Goal: Task Accomplishment & Management: Manage account settings

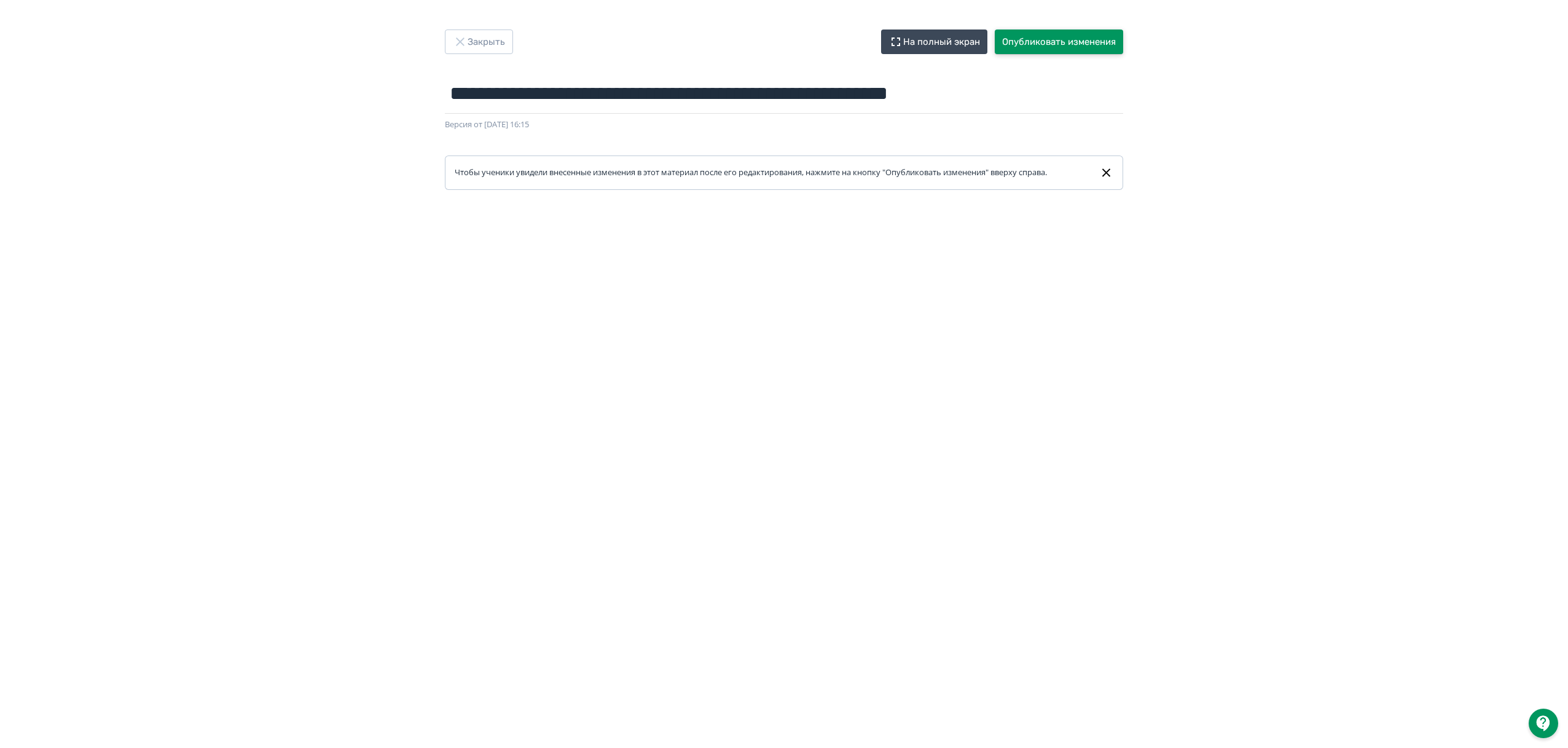
click at [1046, 45] on button "Опубликовать изменения" at bounding box center [1059, 42] width 128 height 24
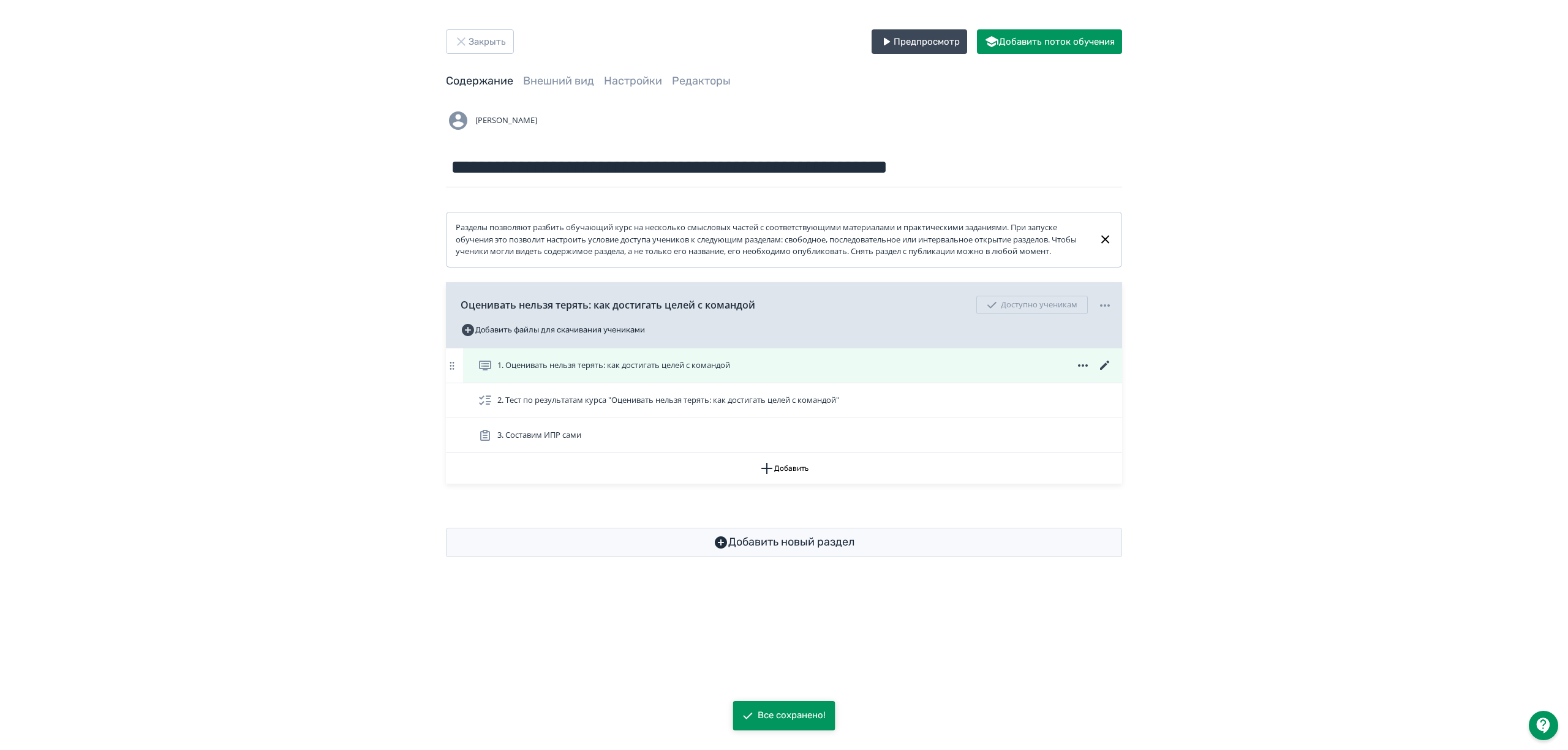
click at [1100, 373] on icon at bounding box center [1105, 366] width 15 height 15
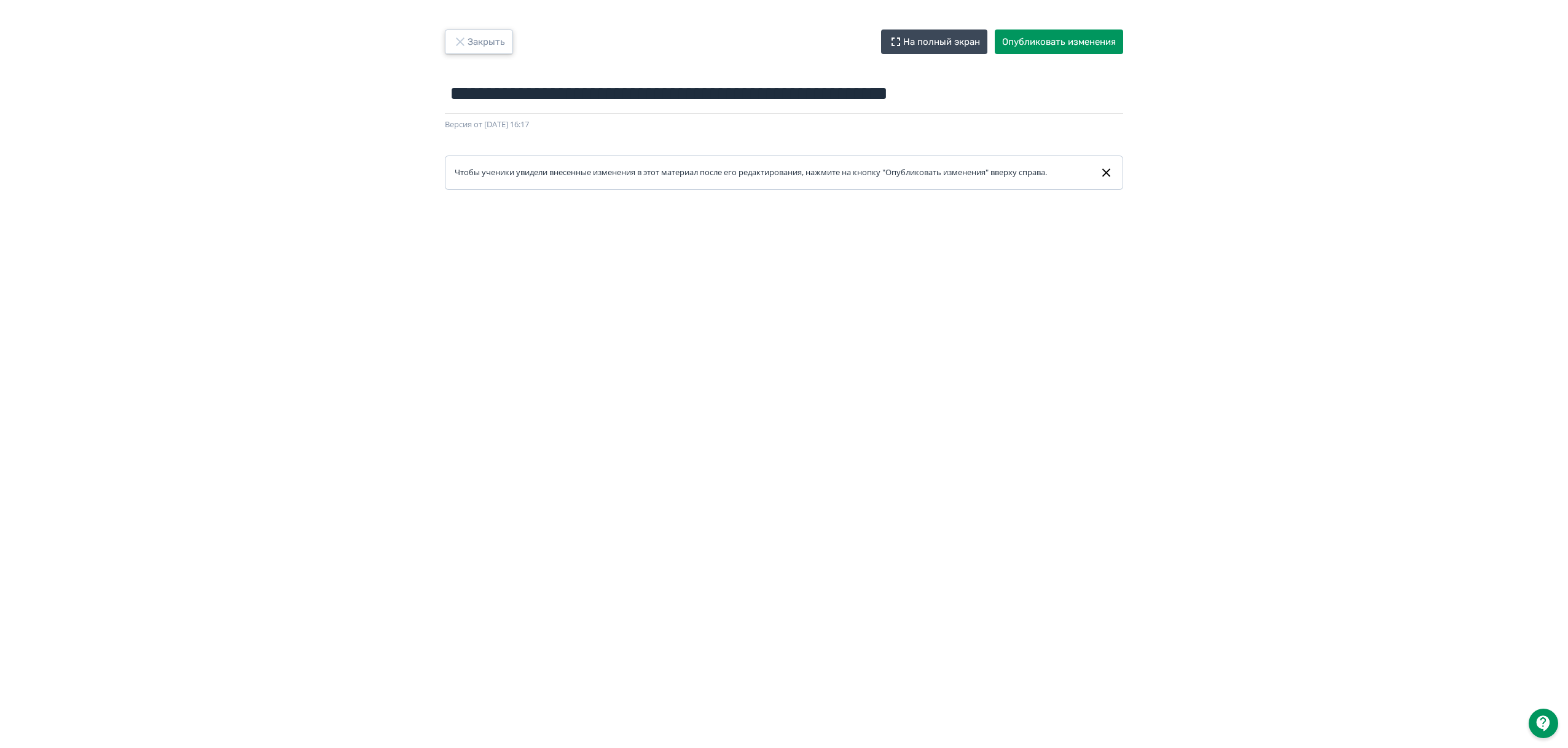
click at [490, 42] on button "Закрыть" at bounding box center [479, 42] width 68 height 24
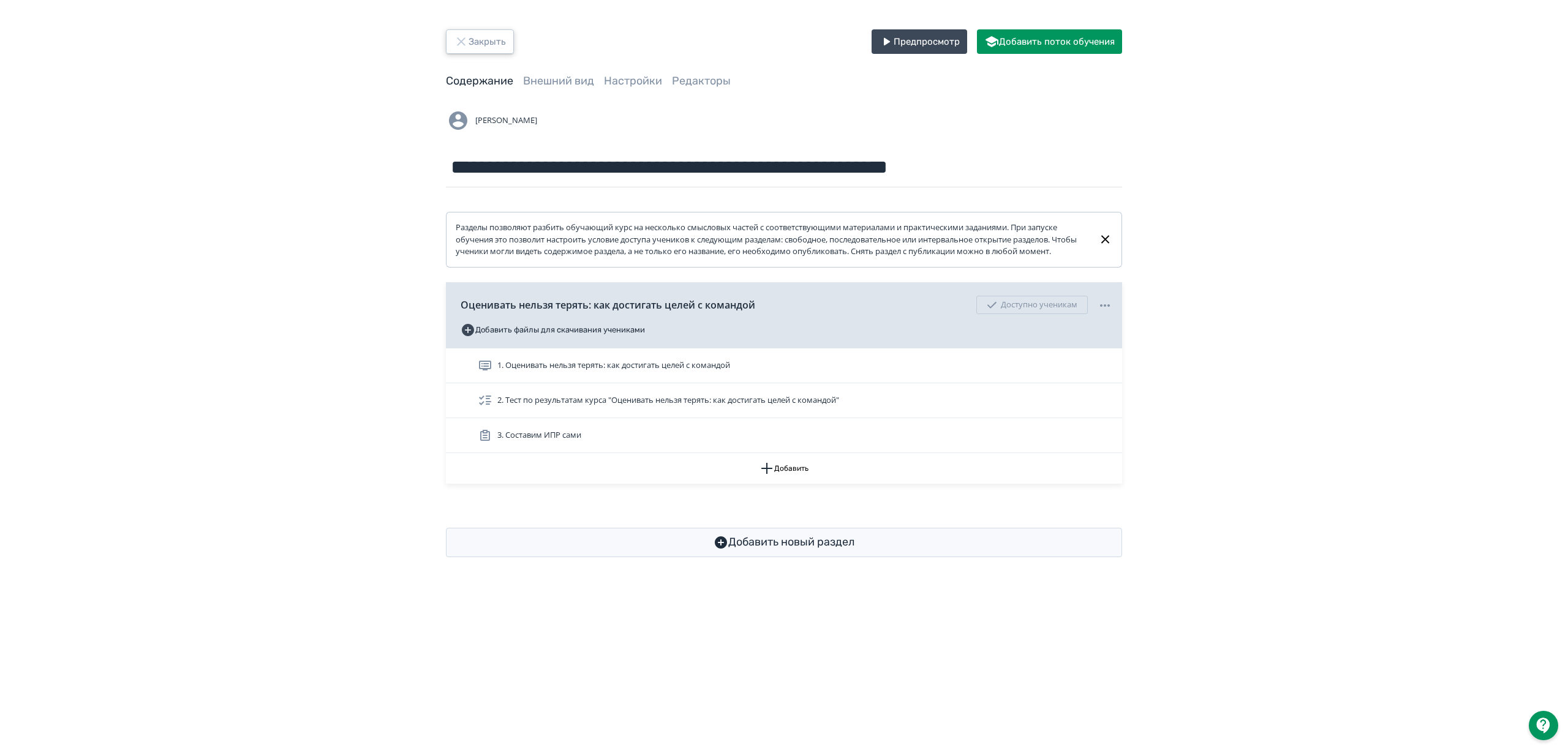
click at [478, 46] on button "Закрыть" at bounding box center [480, 42] width 68 height 24
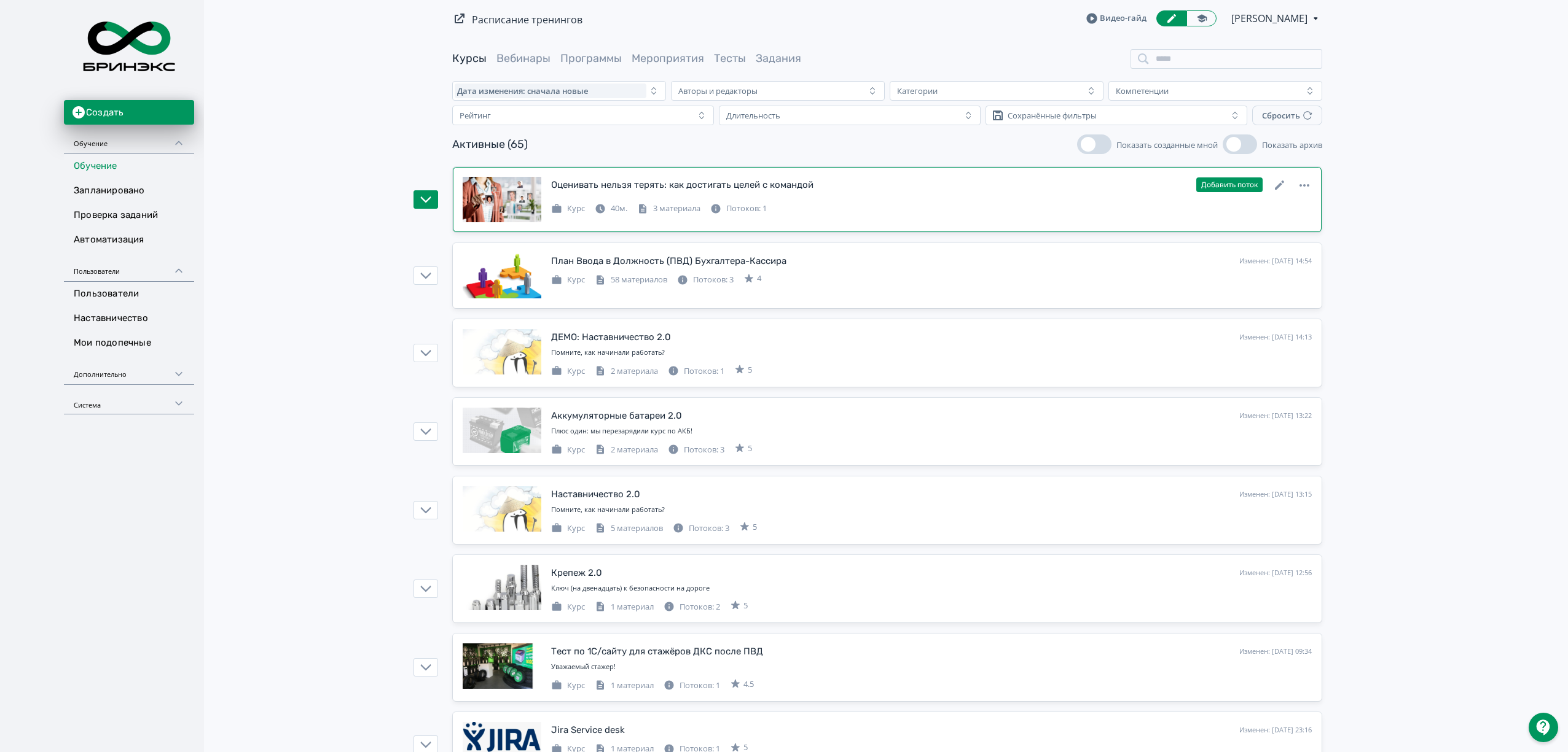
click at [1009, 199] on div at bounding box center [932, 197] width 760 height 5
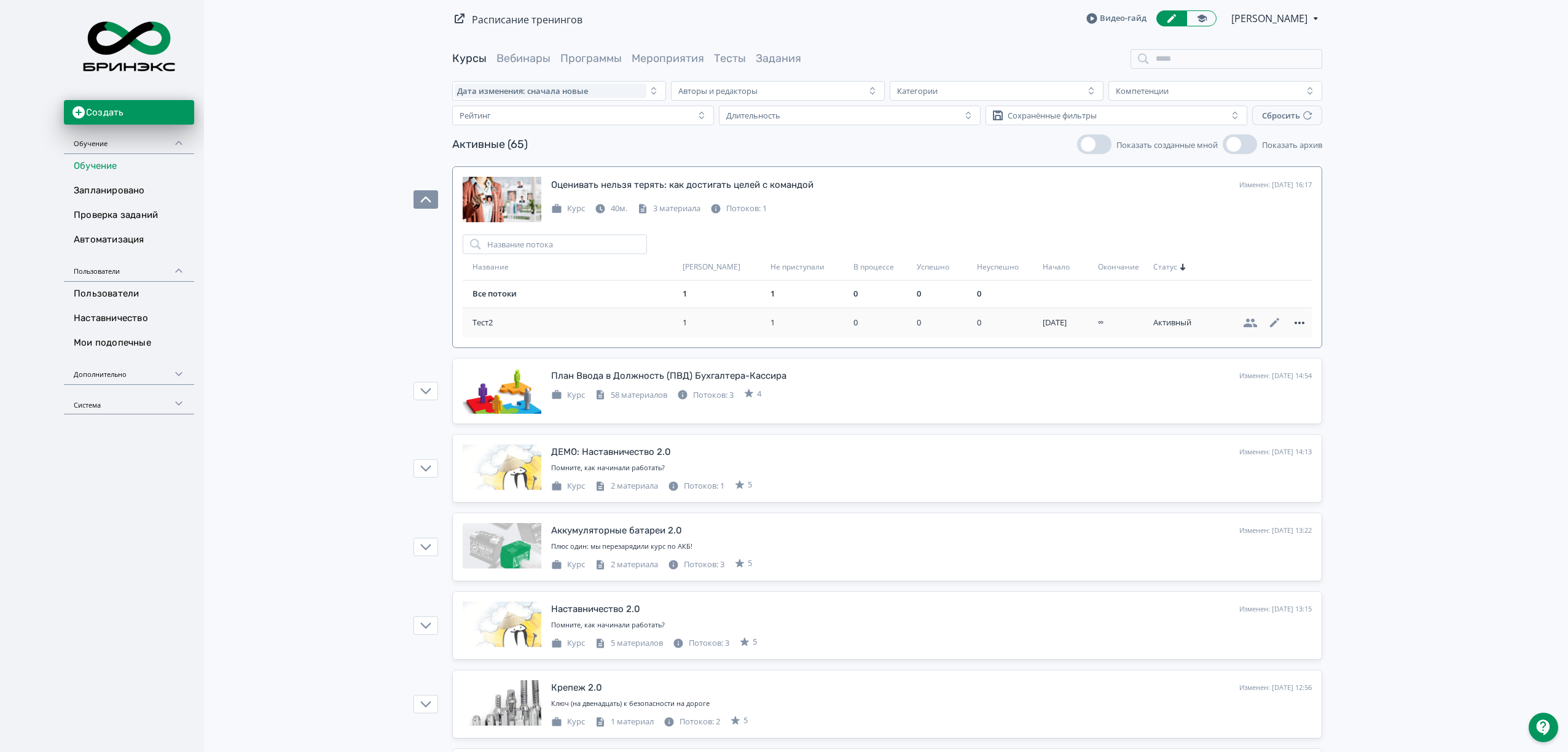
click at [1298, 327] on icon at bounding box center [1300, 323] width 15 height 15
click at [1265, 327] on div "Удалить" at bounding box center [1263, 324] width 51 height 24
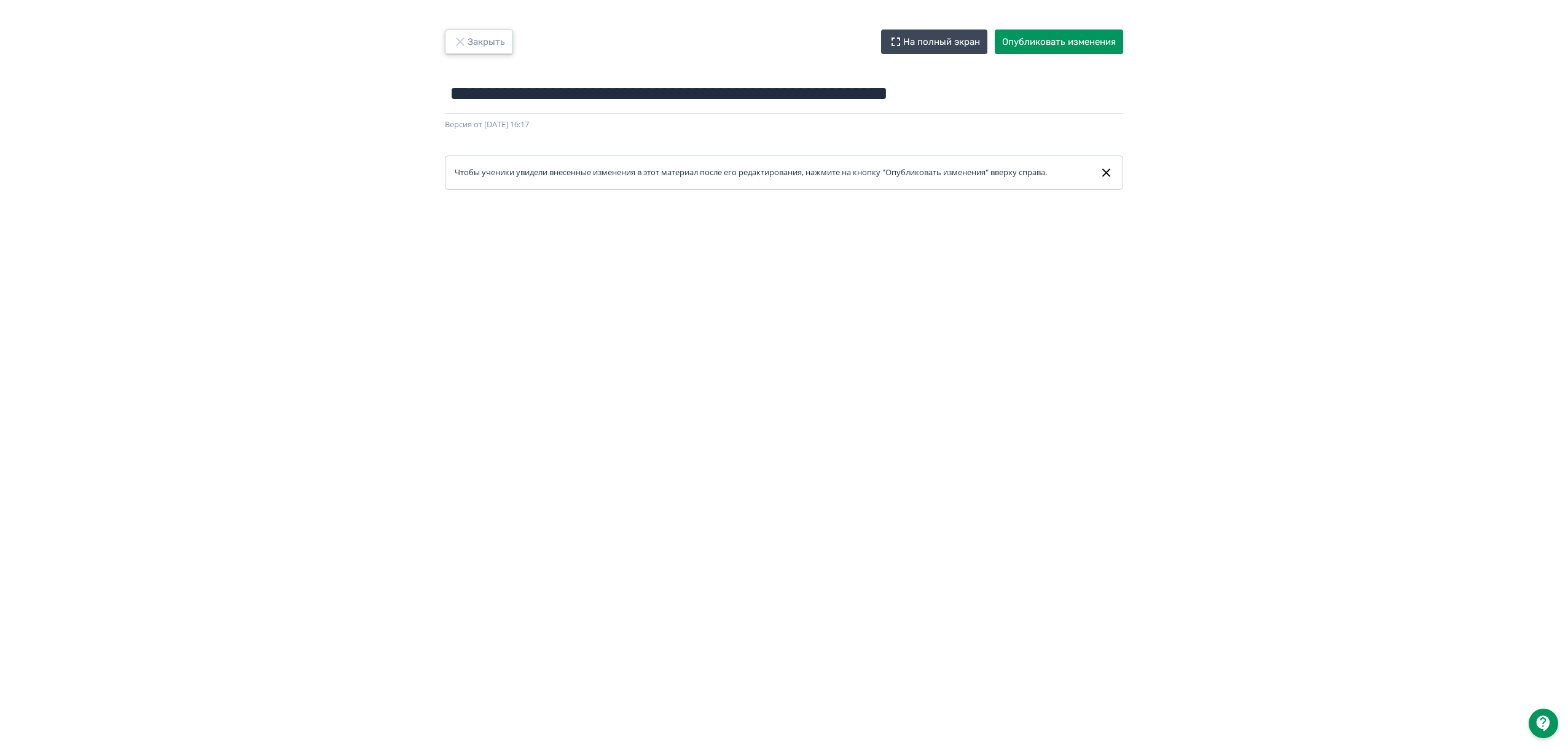
click at [477, 33] on button "Закрыть" at bounding box center [479, 42] width 68 height 24
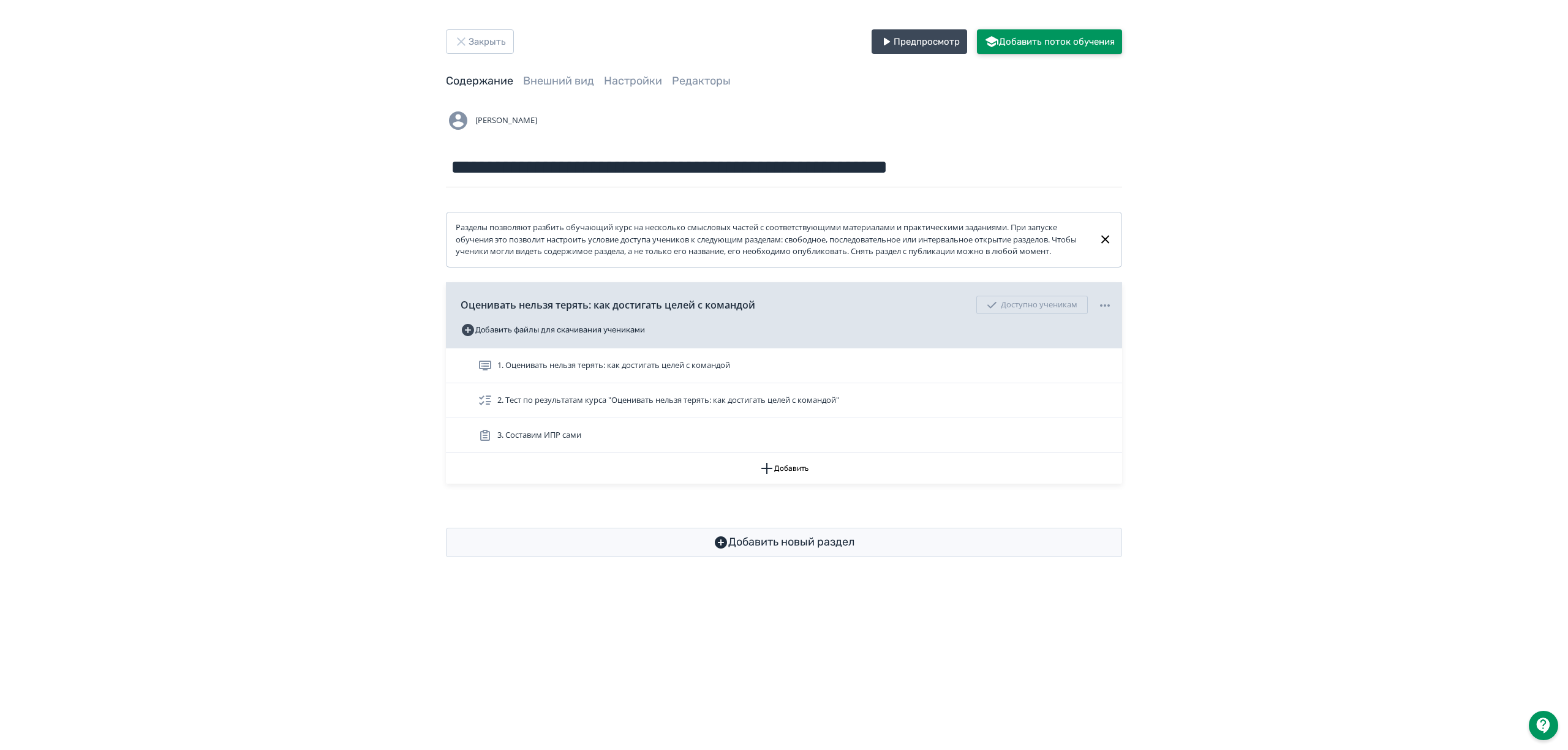
click at [1059, 45] on button "Добавить поток обучения" at bounding box center [1050, 42] width 145 height 24
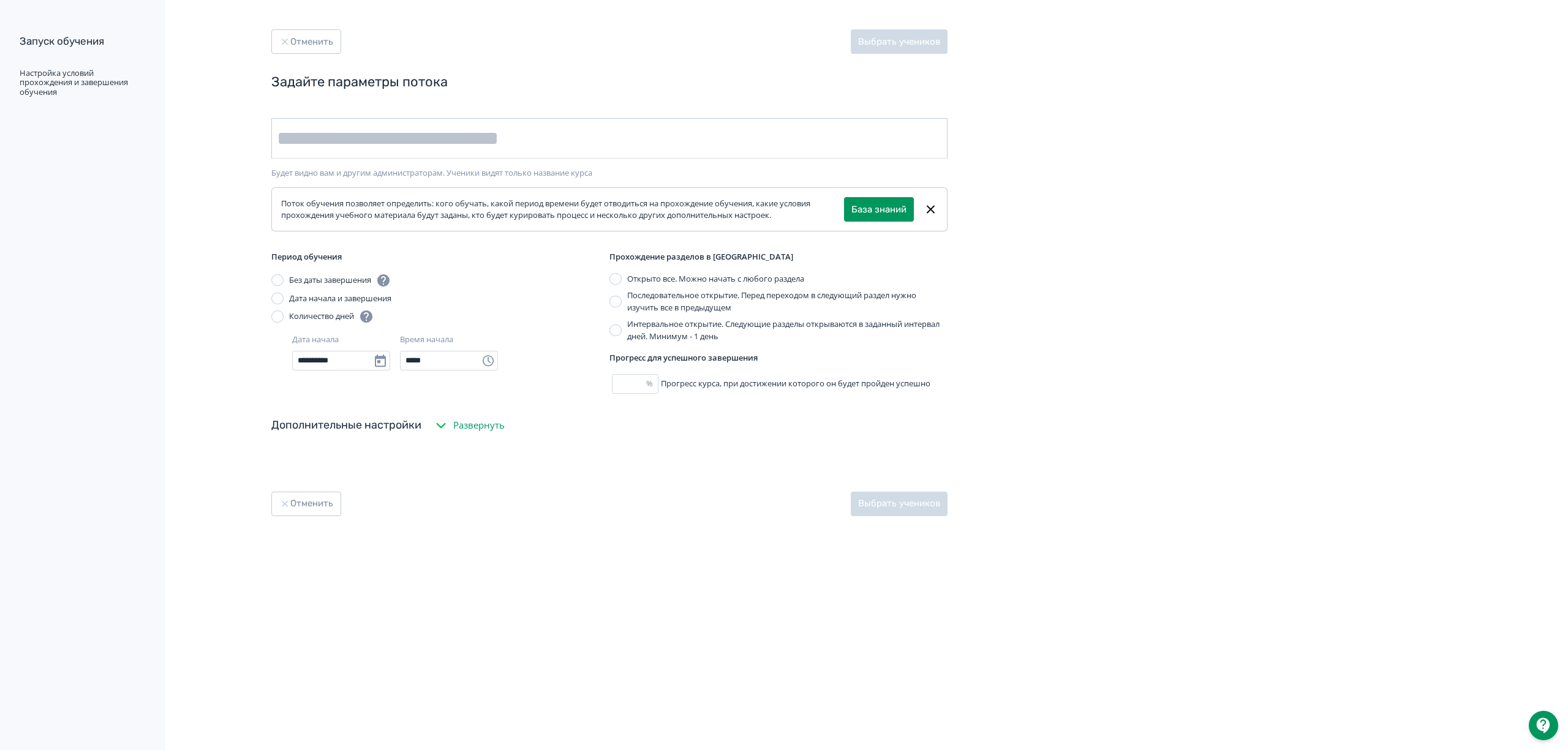
drag, startPoint x: 526, startPoint y: 138, endPoint x: 532, endPoint y: 133, distance: 7.8
click at [527, 138] on input "text" at bounding box center [610, 138] width 676 height 40
type input "****"
click at [868, 39] on button "Выбрать учеников" at bounding box center [899, 42] width 97 height 24
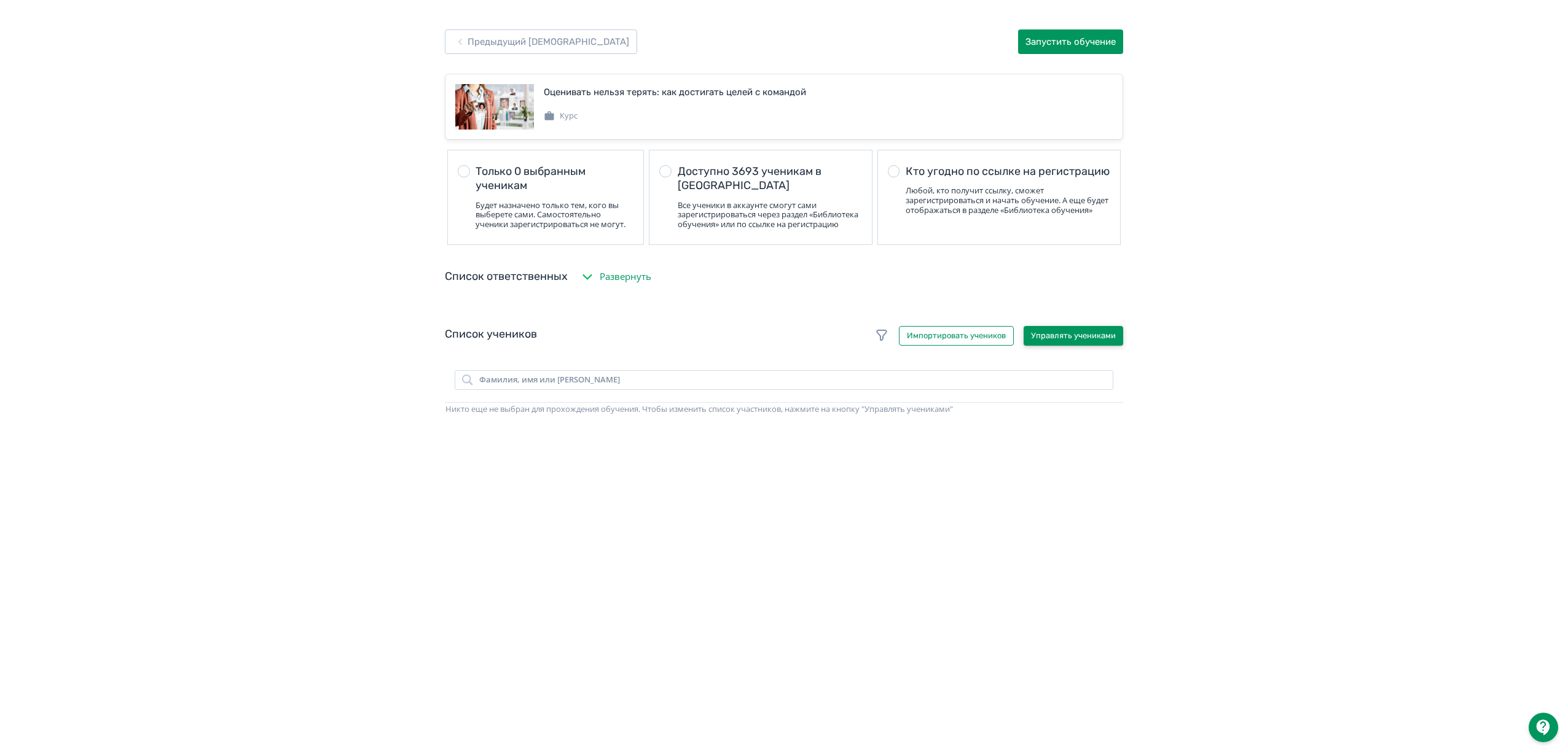
click at [1040, 340] on button "Управлять учениками" at bounding box center [1073, 336] width 100 height 20
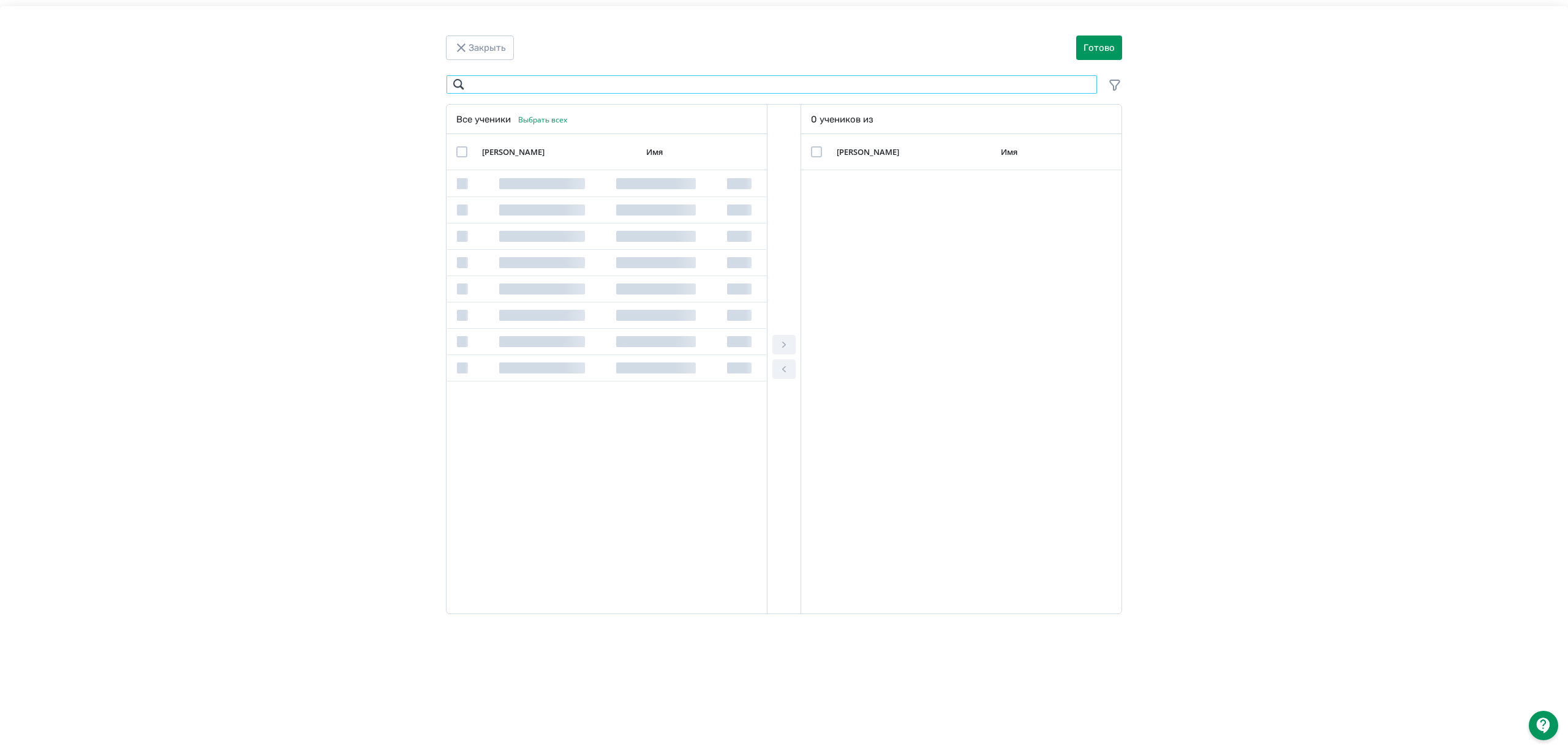
click at [556, 77] on input "Modal" at bounding box center [772, 84] width 652 height 19
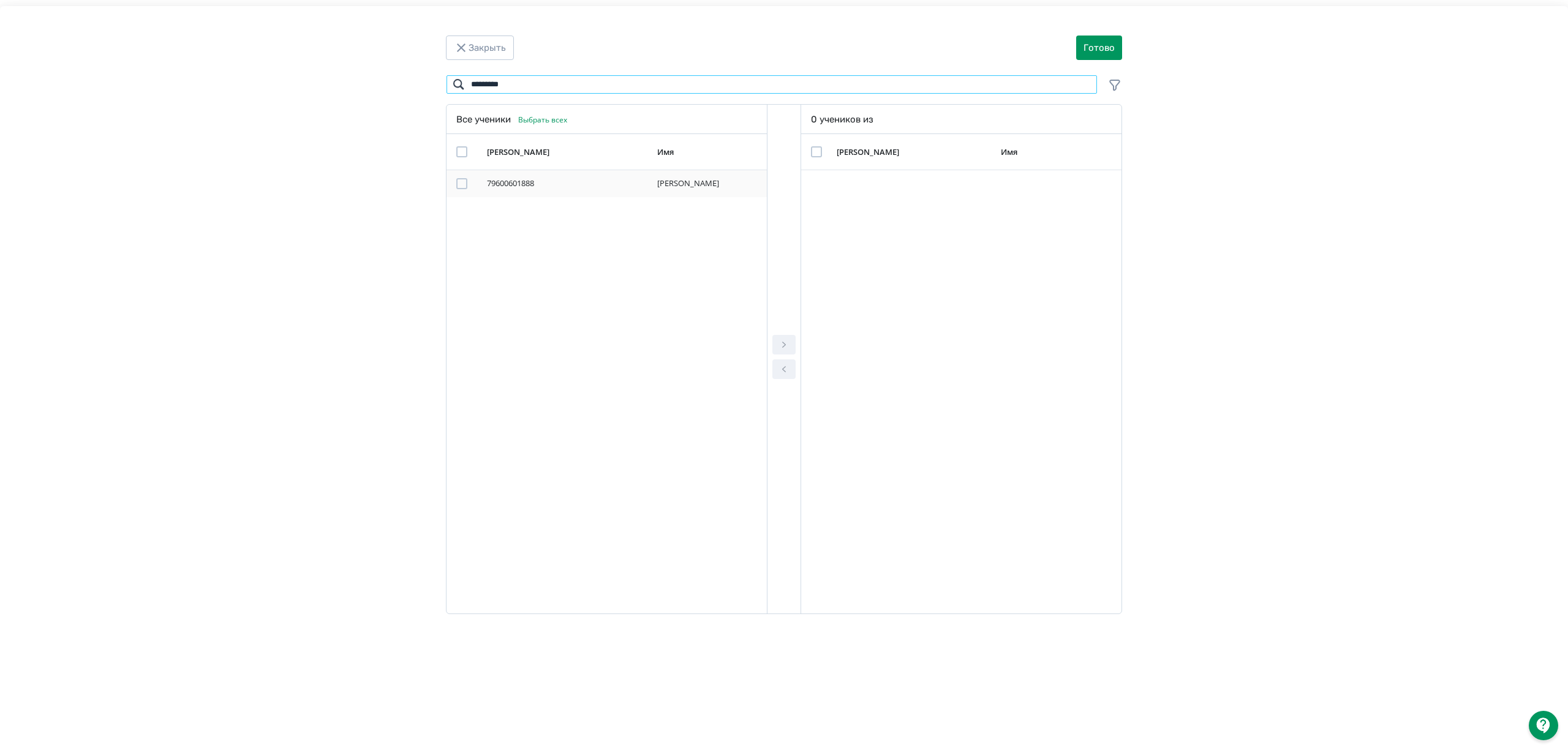
type input "*********"
click at [463, 188] on div "Modal" at bounding box center [462, 183] width 11 height 11
click at [792, 349] on button "Modal" at bounding box center [784, 345] width 24 height 19
click at [1105, 52] on button "Готово" at bounding box center [1099, 48] width 46 height 24
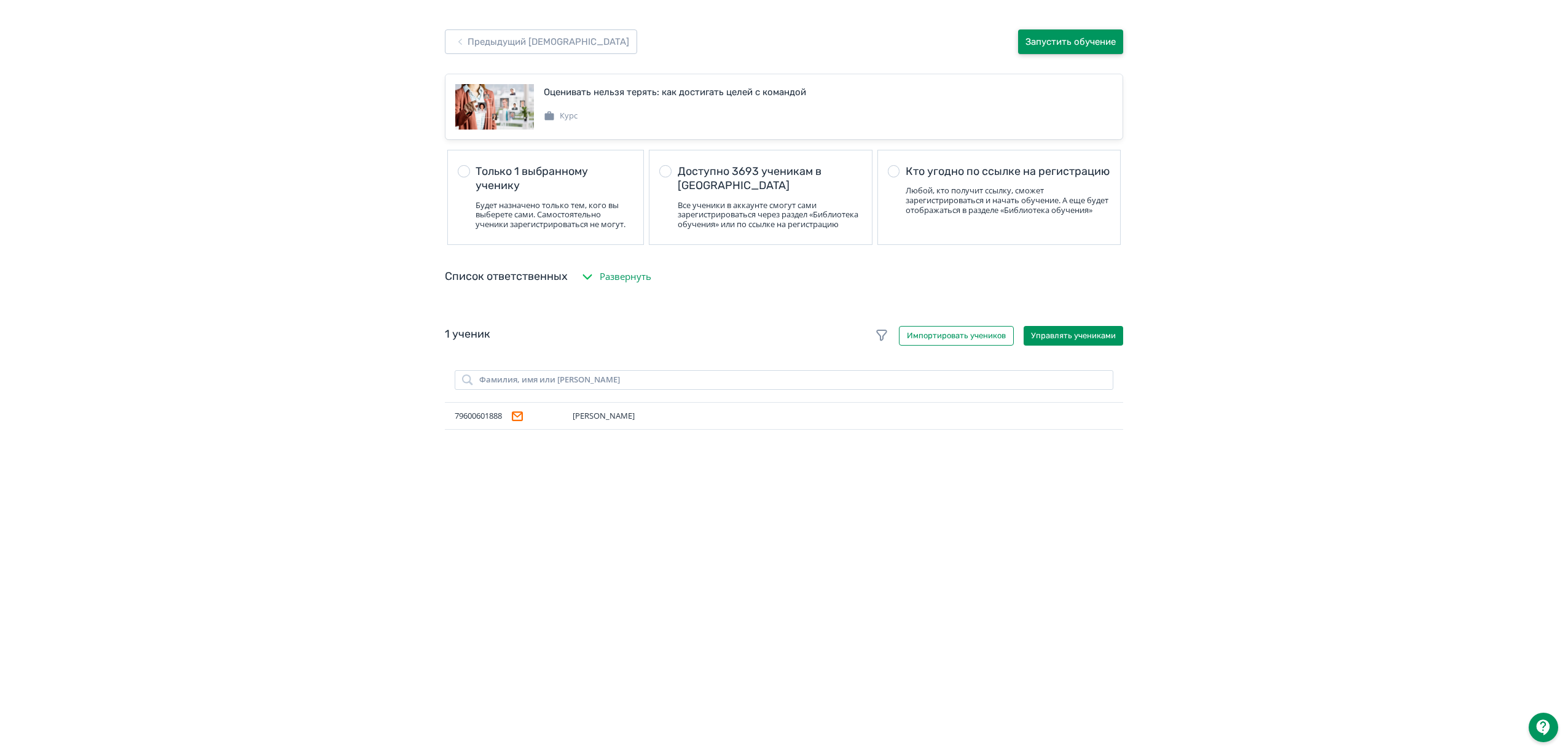
click at [1085, 37] on button "Запустить обучение" at bounding box center [1071, 42] width 105 height 24
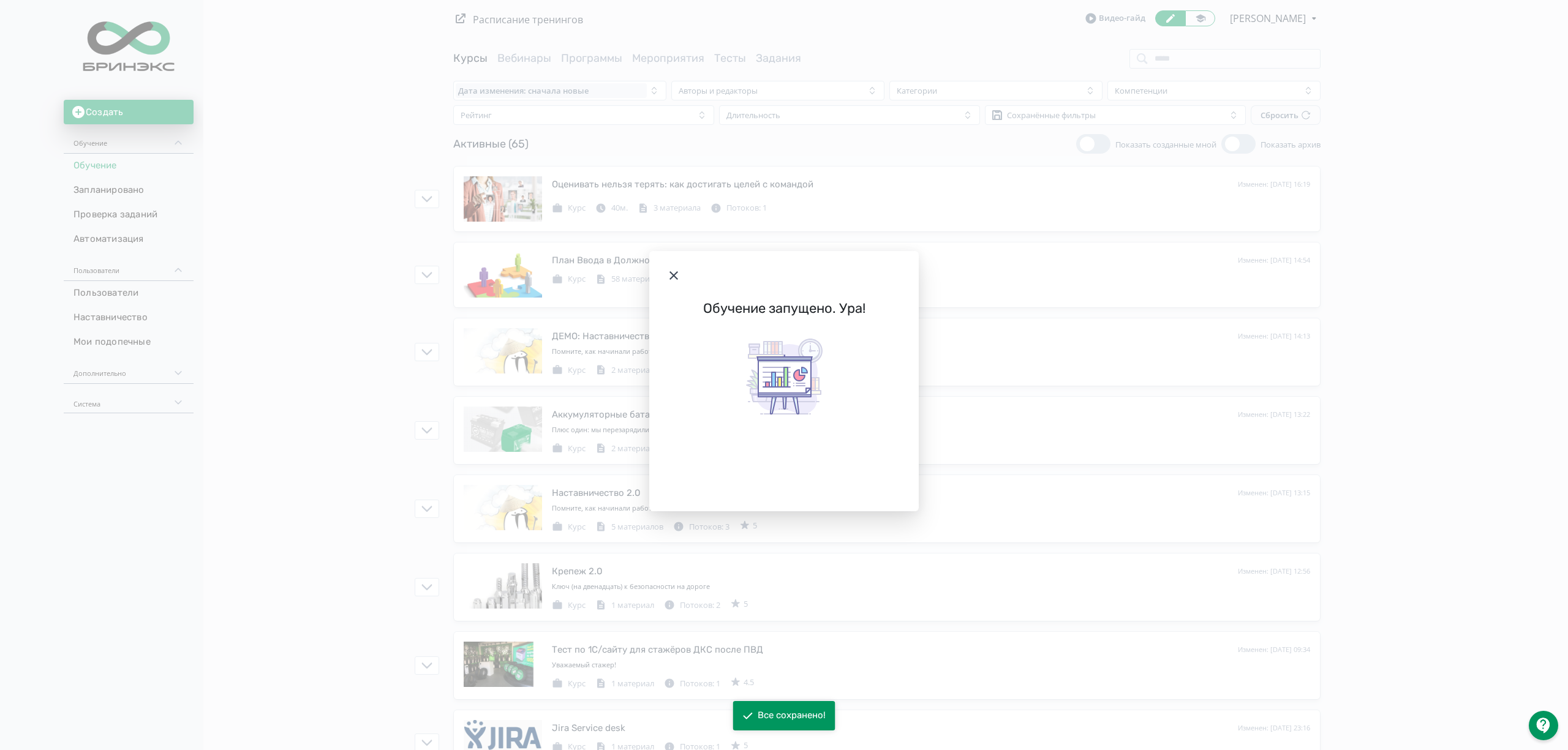
click at [674, 280] on icon "Modal" at bounding box center [674, 276] width 15 height 15
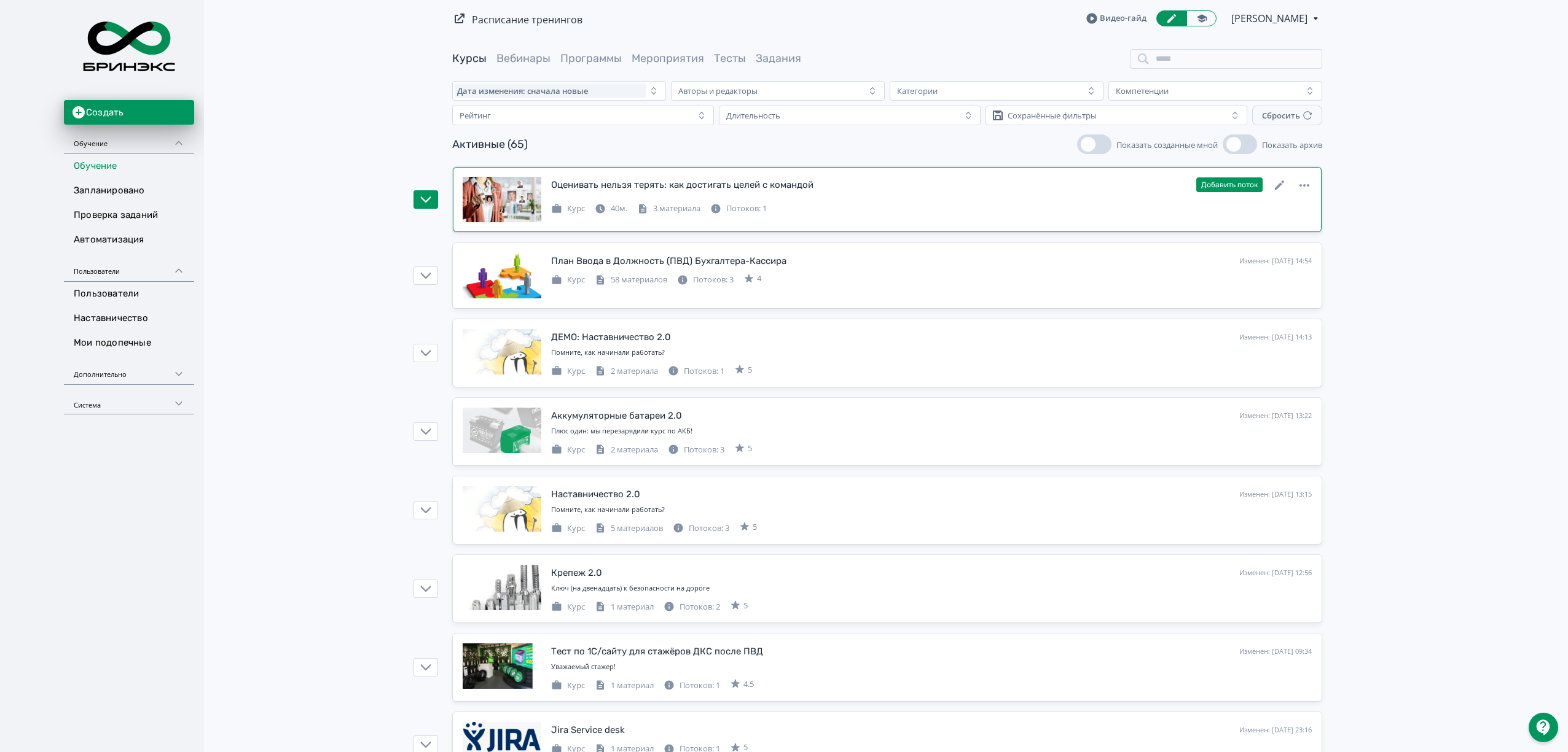
click at [925, 201] on div "Курс 40м. 3 материала Потоков: 1" at bounding box center [932, 208] width 760 height 15
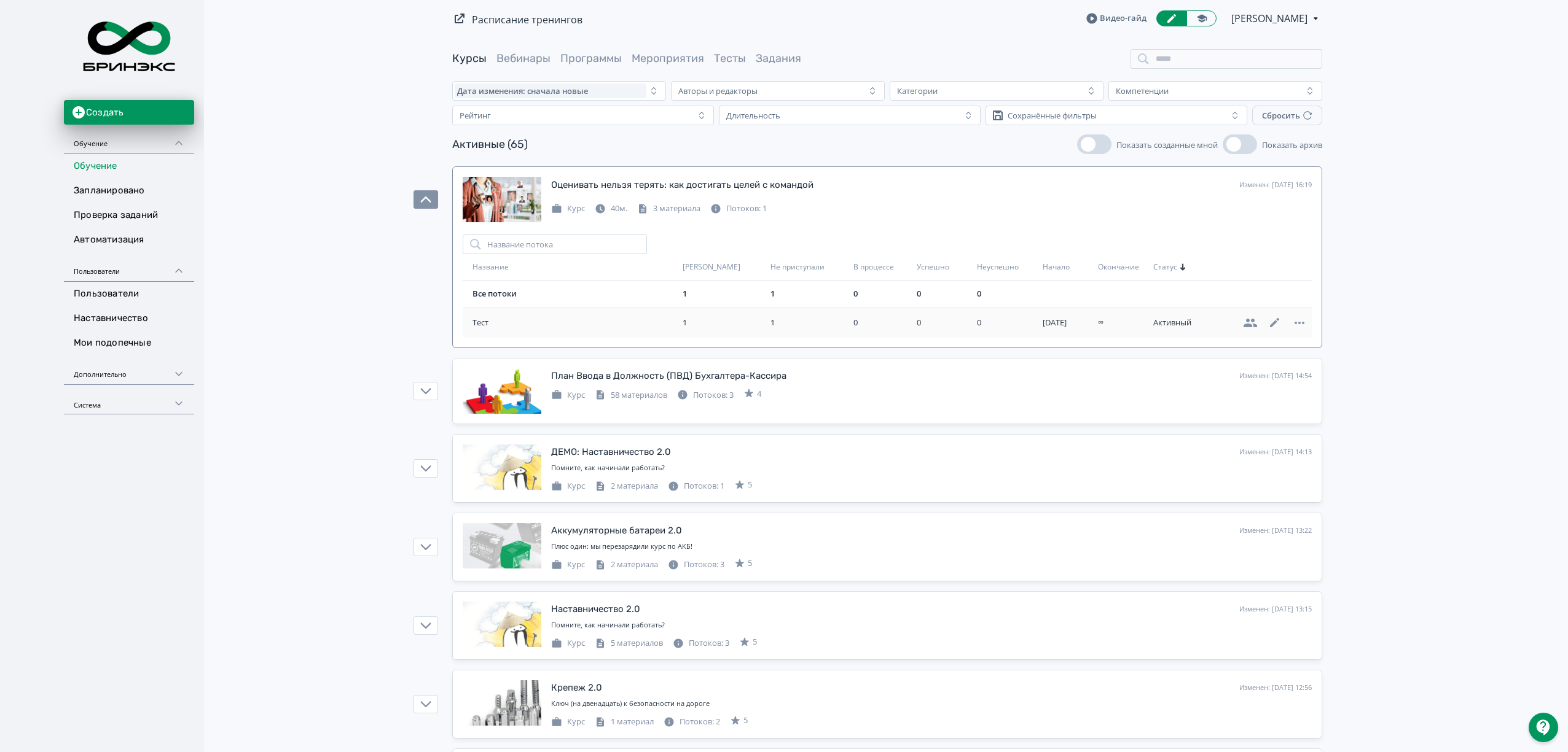
click at [1287, 322] on div at bounding box center [1260, 323] width 94 height 15
click at [1294, 322] on icon at bounding box center [1300, 323] width 15 height 15
click at [1261, 324] on div "Удалить" at bounding box center [1263, 324] width 51 height 24
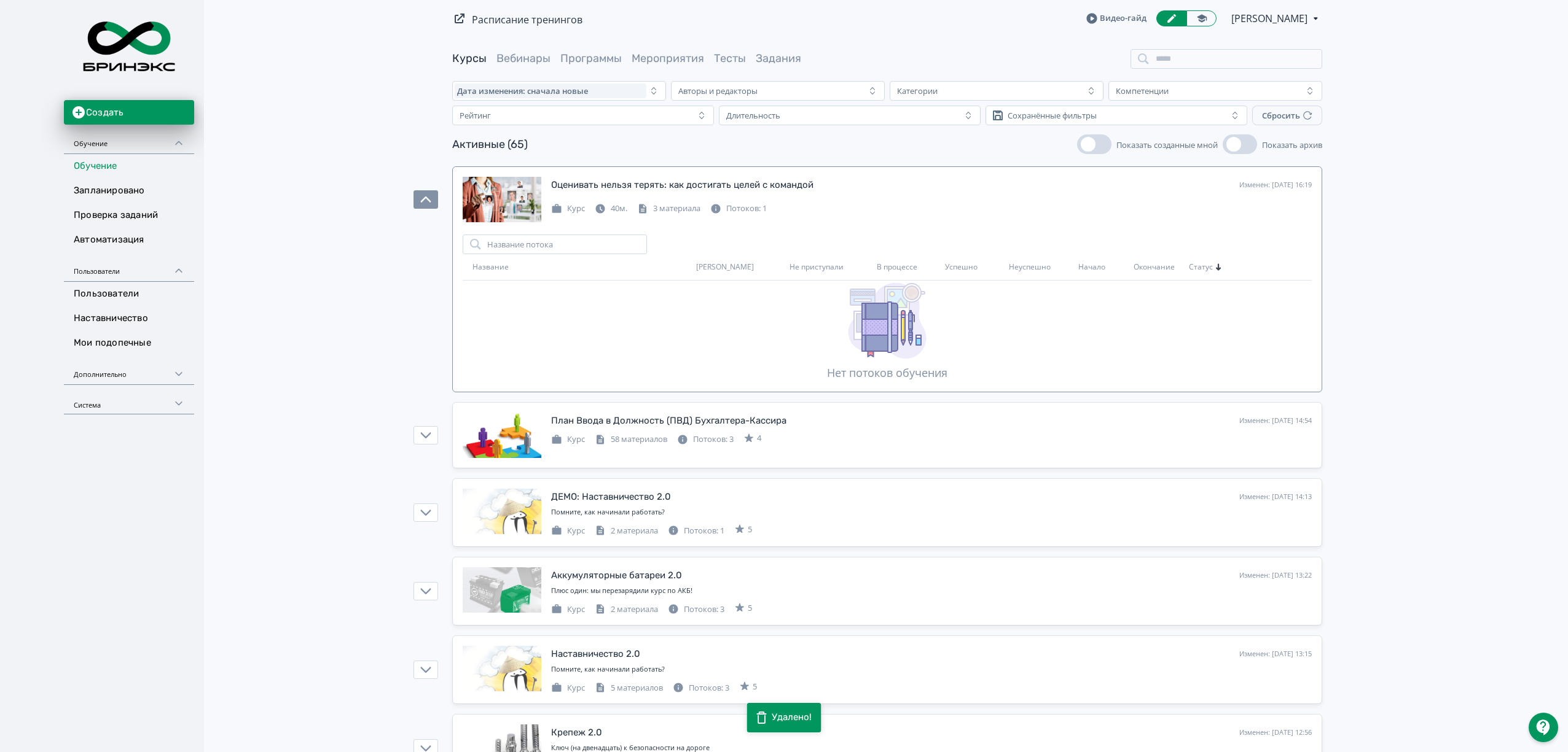
click at [854, 284] on icon at bounding box center [887, 320] width 79 height 79
click at [880, 212] on div "Курс 40м. 3 материала Потоков: 1" at bounding box center [932, 208] width 760 height 15
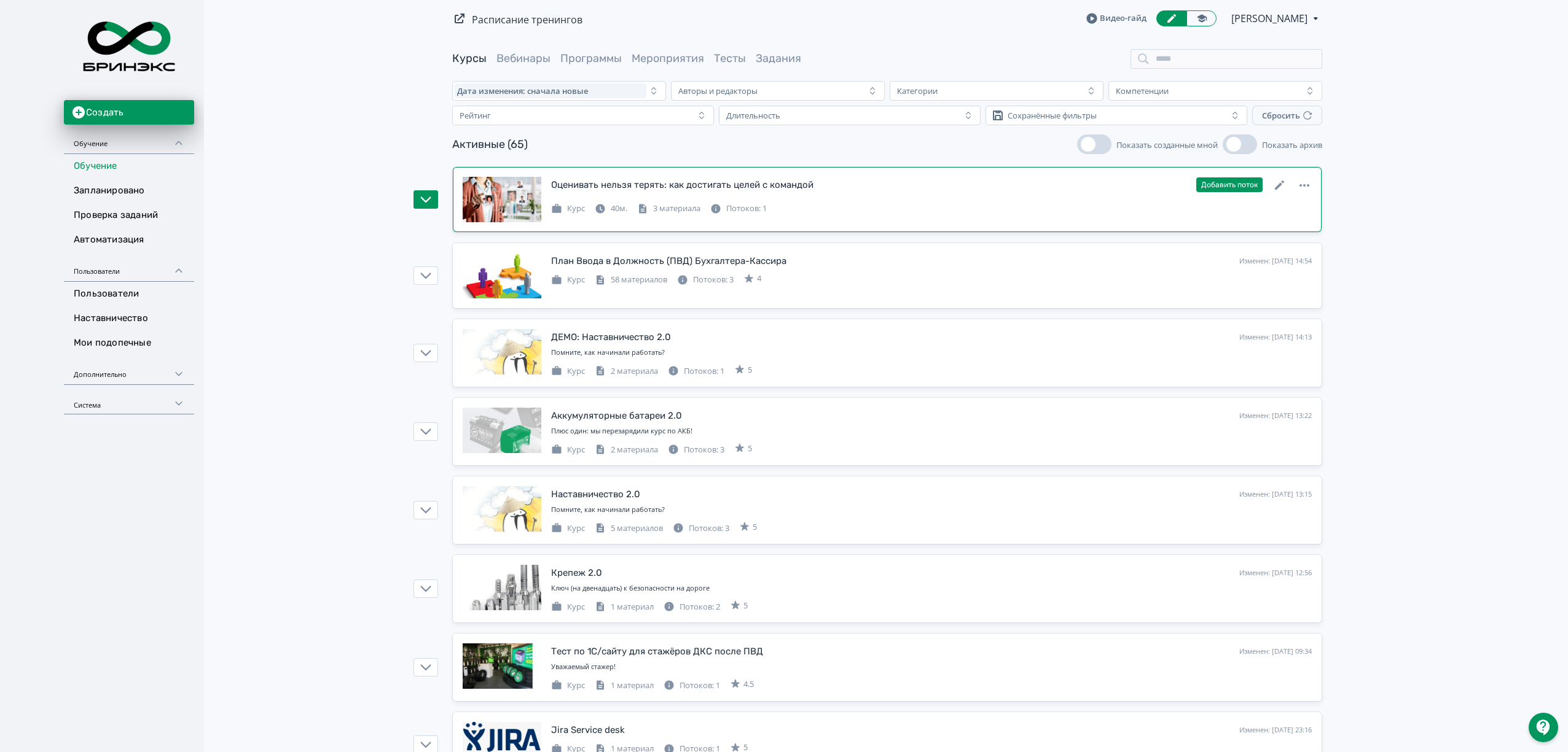
click at [740, 193] on div "Оценивать нельзя терять: как достигать целей с командой Изменен: 24.09.2025 в 1…" at bounding box center [932, 185] width 760 height 16
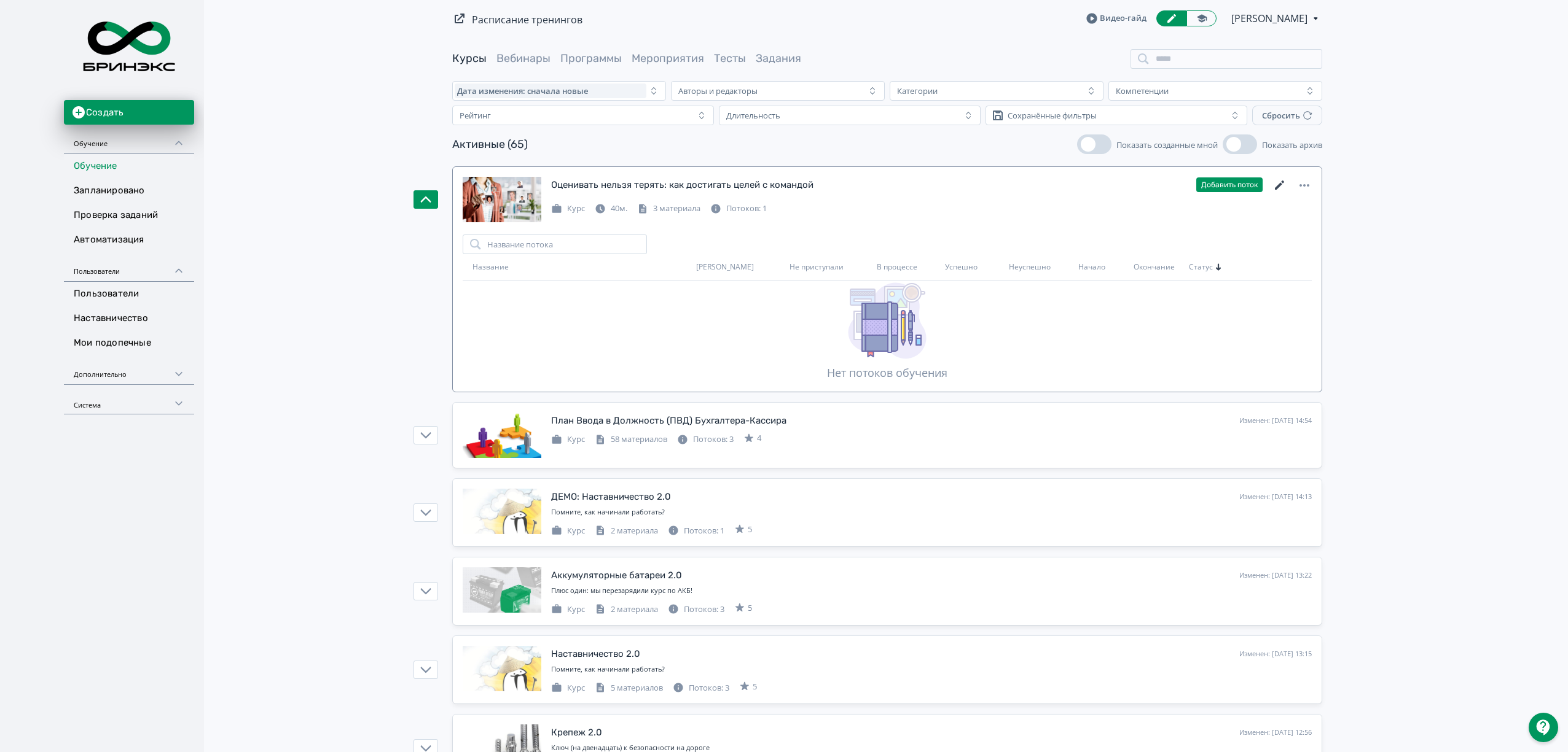
click at [1281, 183] on icon at bounding box center [1280, 185] width 15 height 15
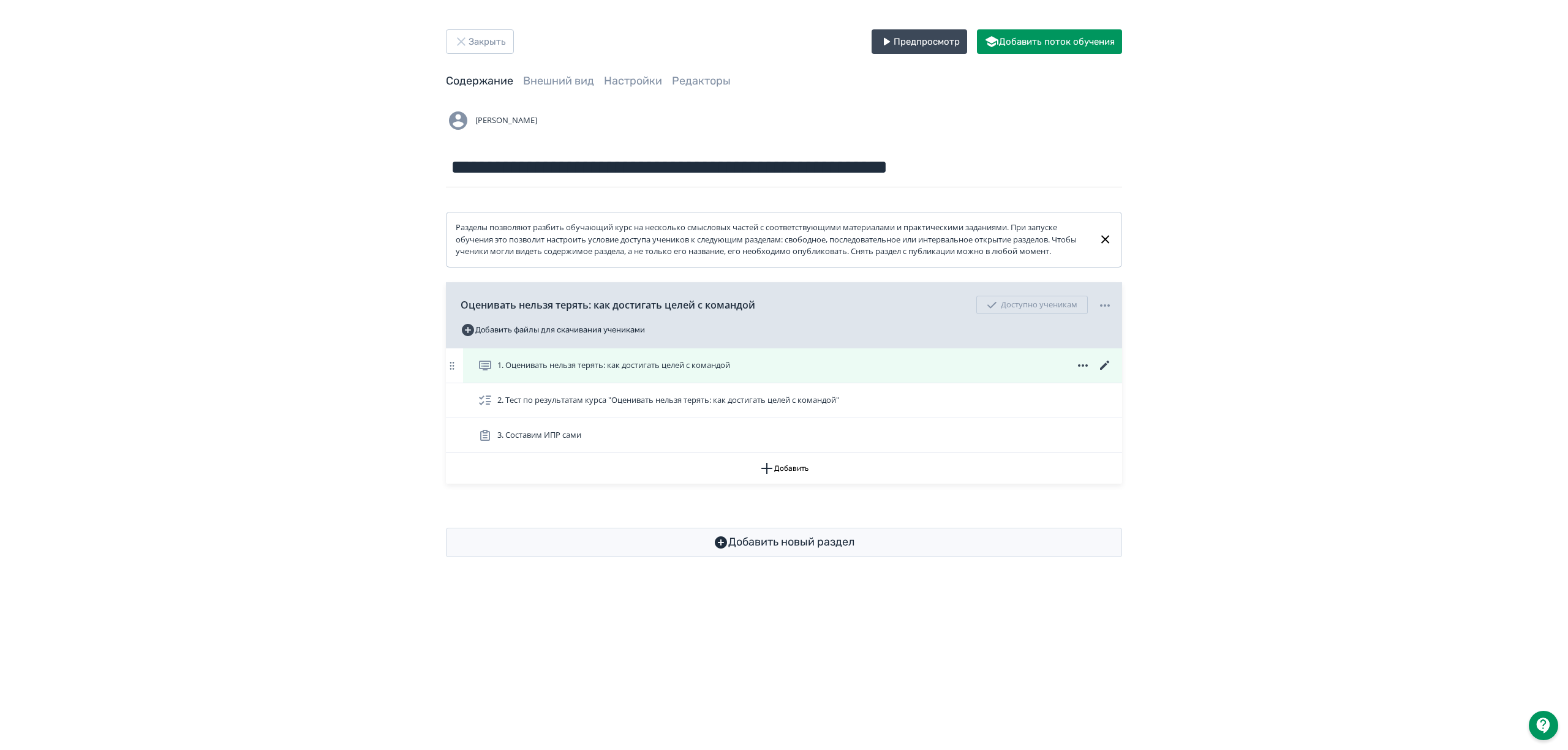
click at [685, 372] on span "1. Оценивать нельзя терять: как достигать целей с командой" at bounding box center [614, 366] width 233 height 12
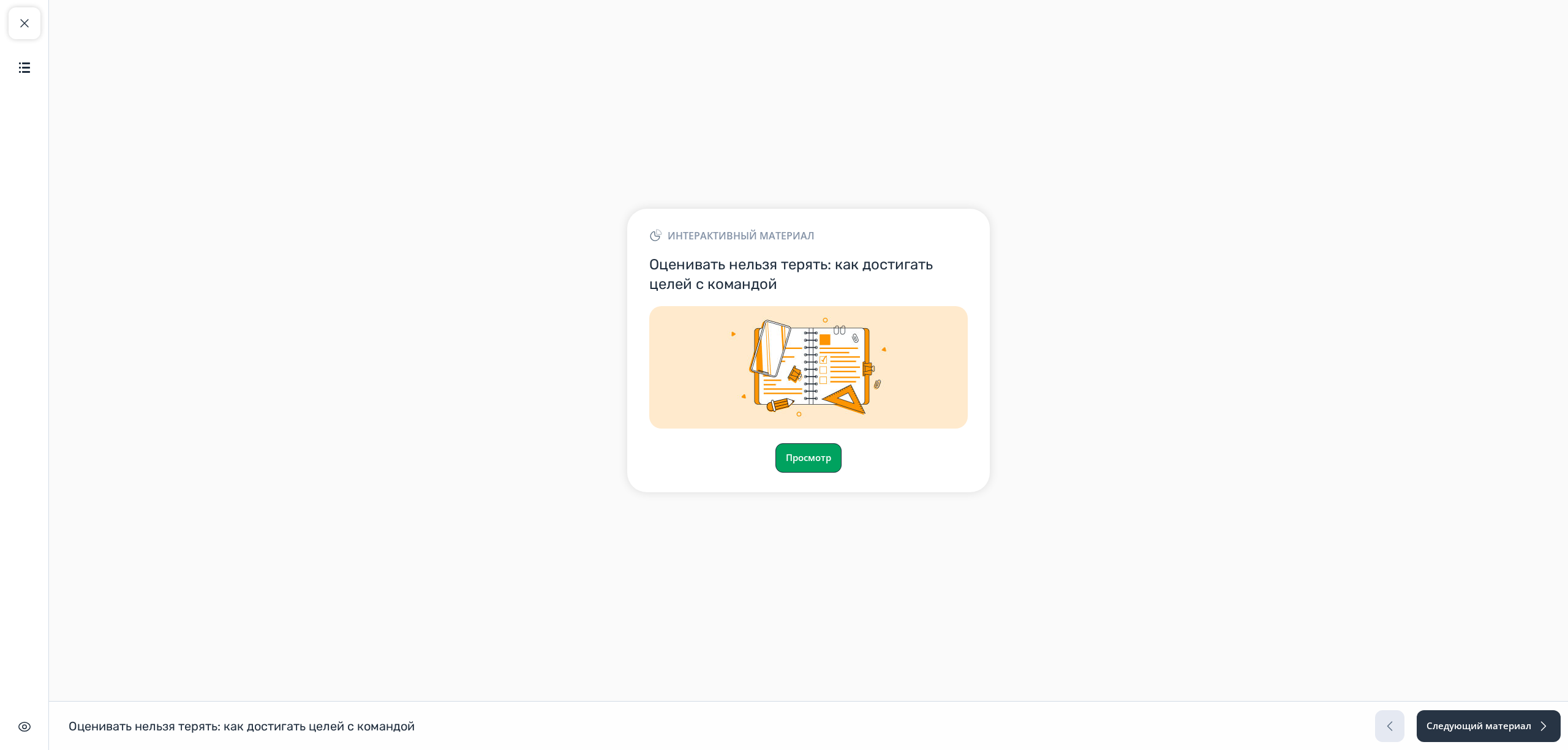
click at [817, 460] on button "Просмотр" at bounding box center [809, 458] width 66 height 30
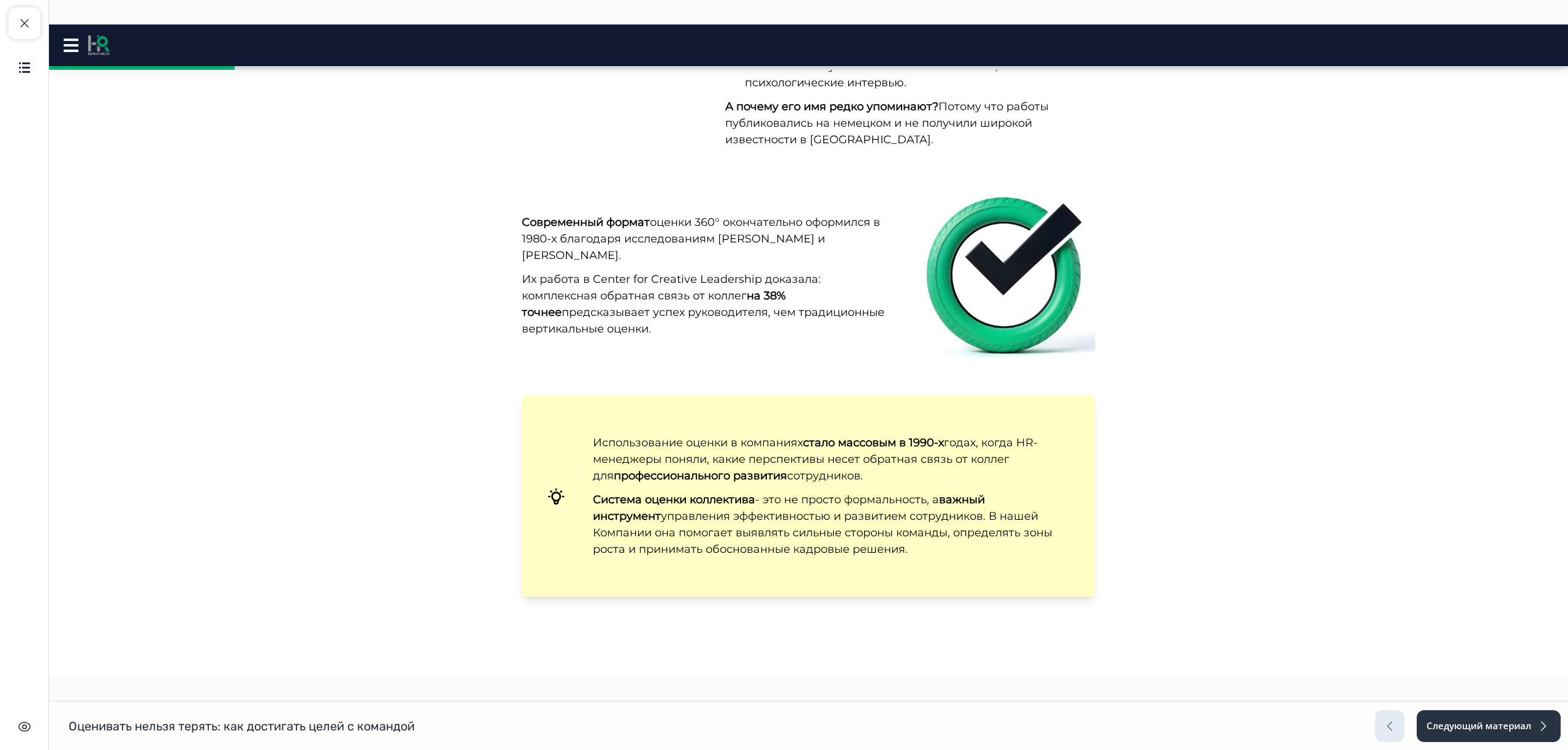
scroll to position [1143, 0]
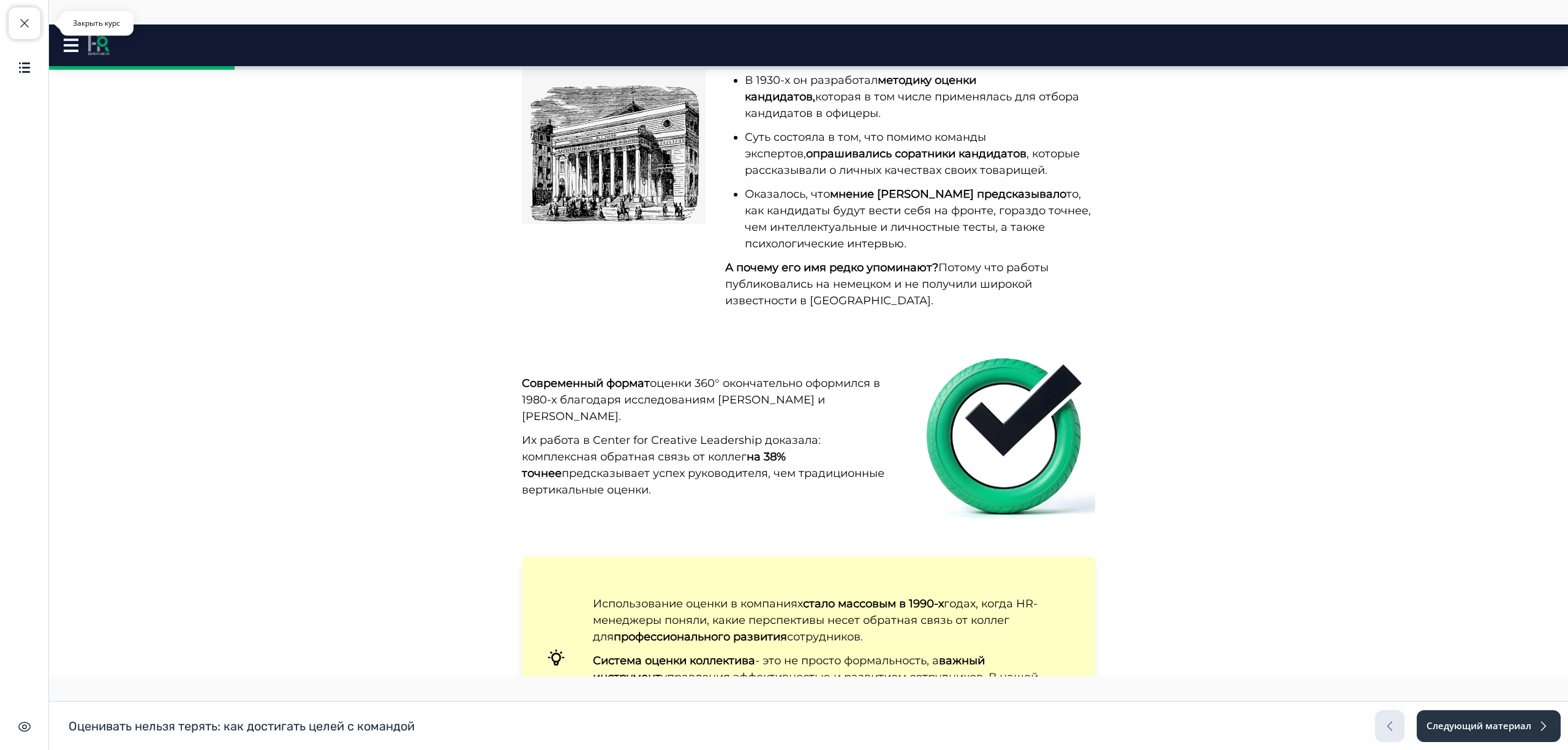
click at [39, 32] on button "Закрыть курс" at bounding box center [24, 23] width 32 height 32
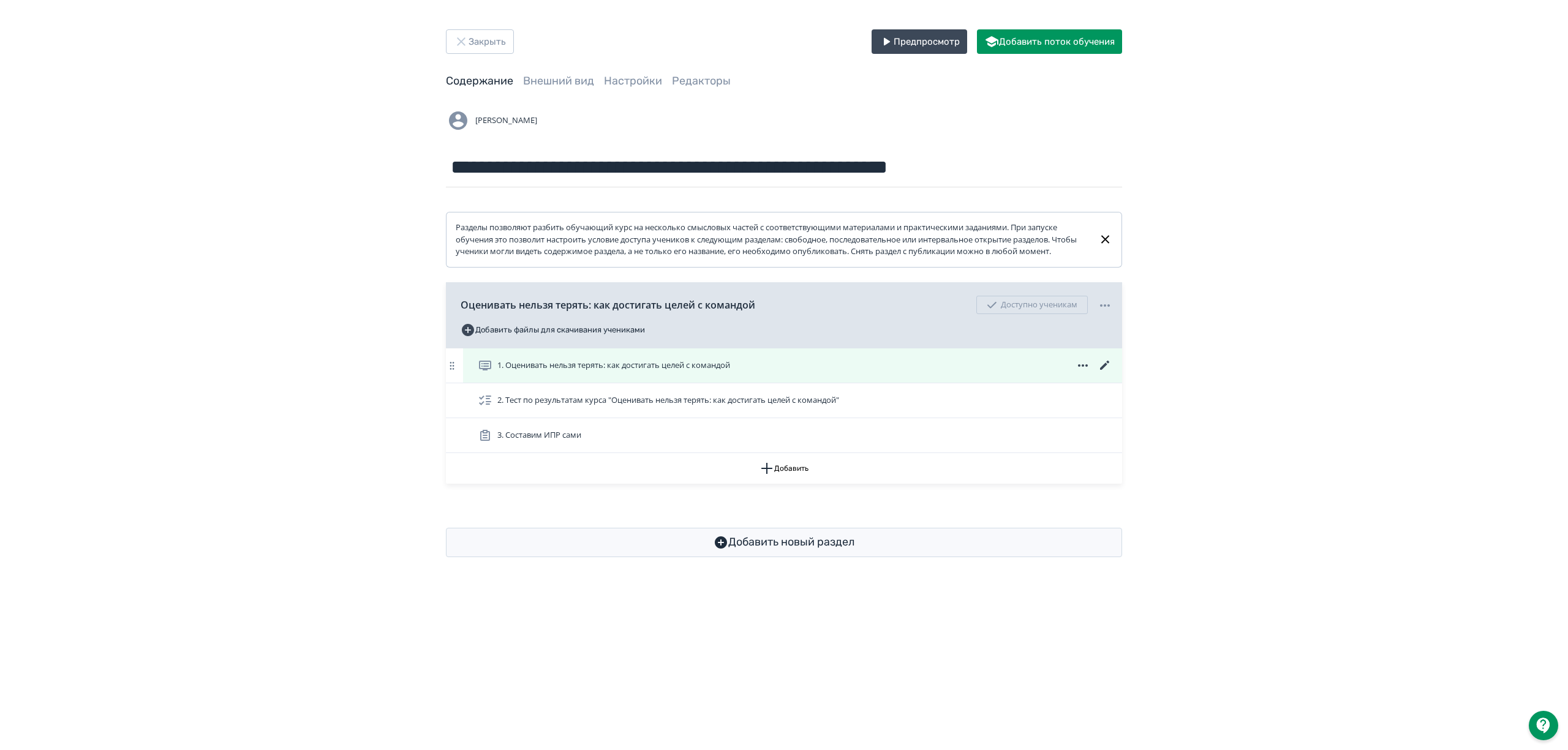
click at [1105, 373] on icon at bounding box center [1105, 366] width 15 height 15
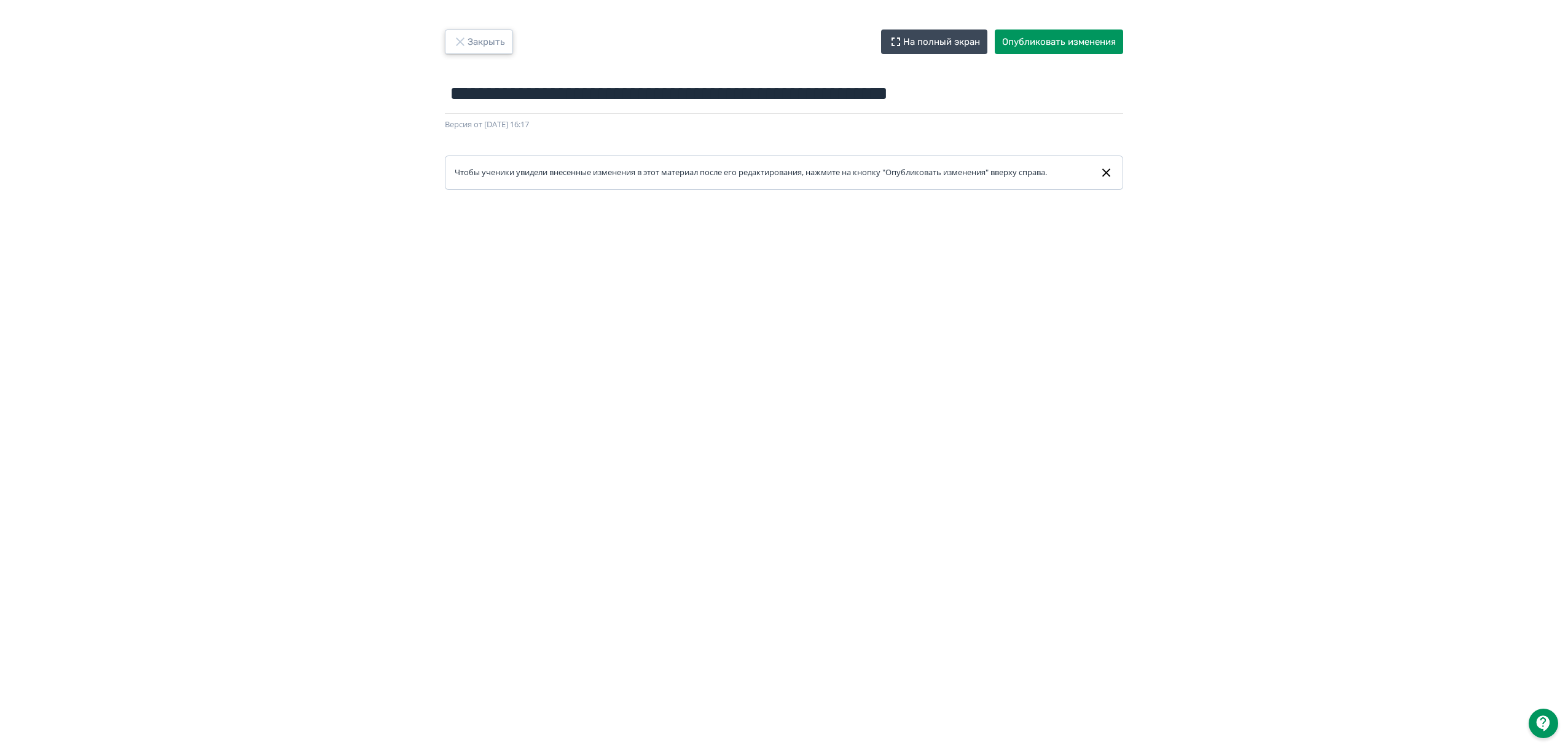
click at [469, 39] on button "Закрыть" at bounding box center [479, 42] width 68 height 24
click at [505, 48] on button "Закрыть" at bounding box center [479, 42] width 68 height 24
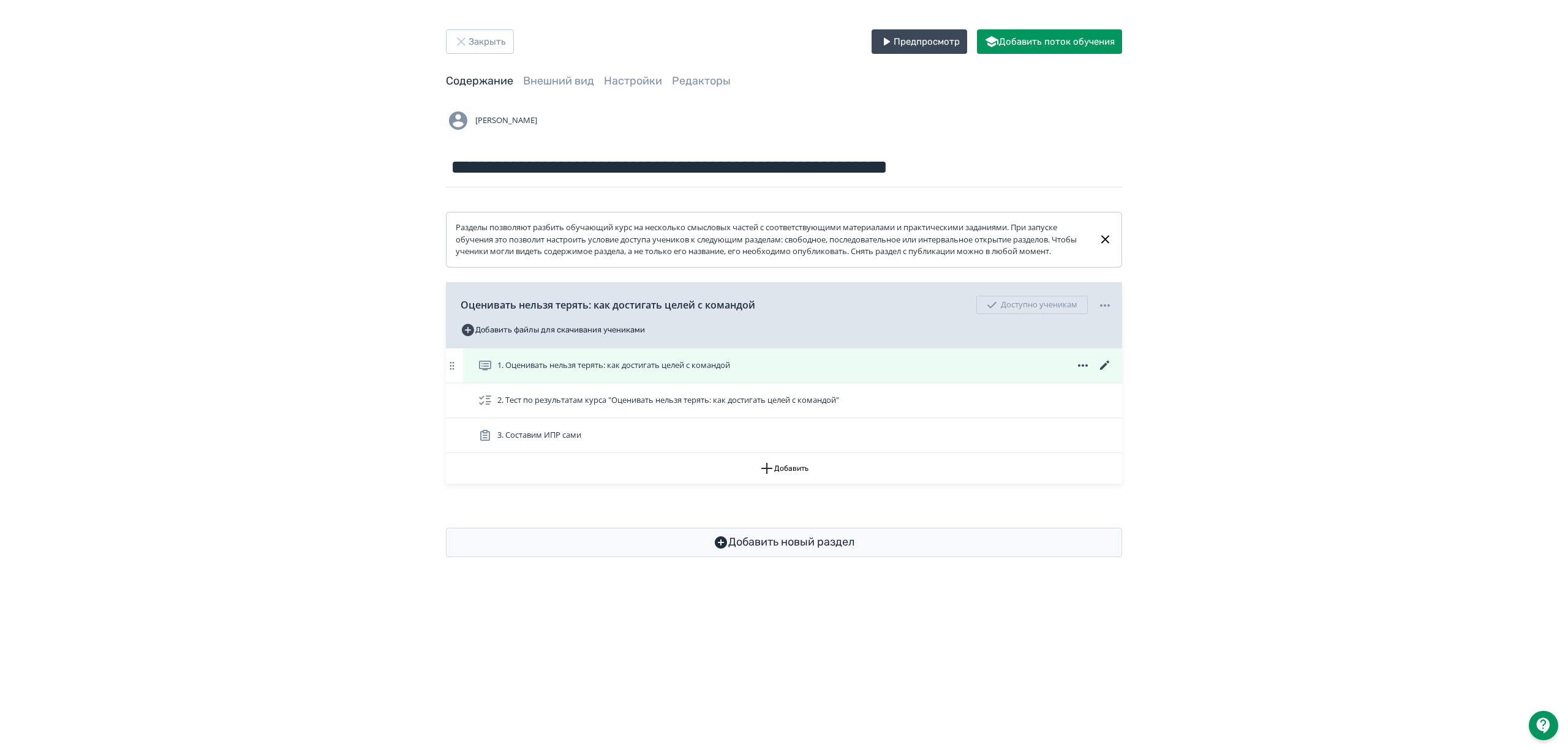
click at [1110, 373] on icon at bounding box center [1105, 366] width 15 height 15
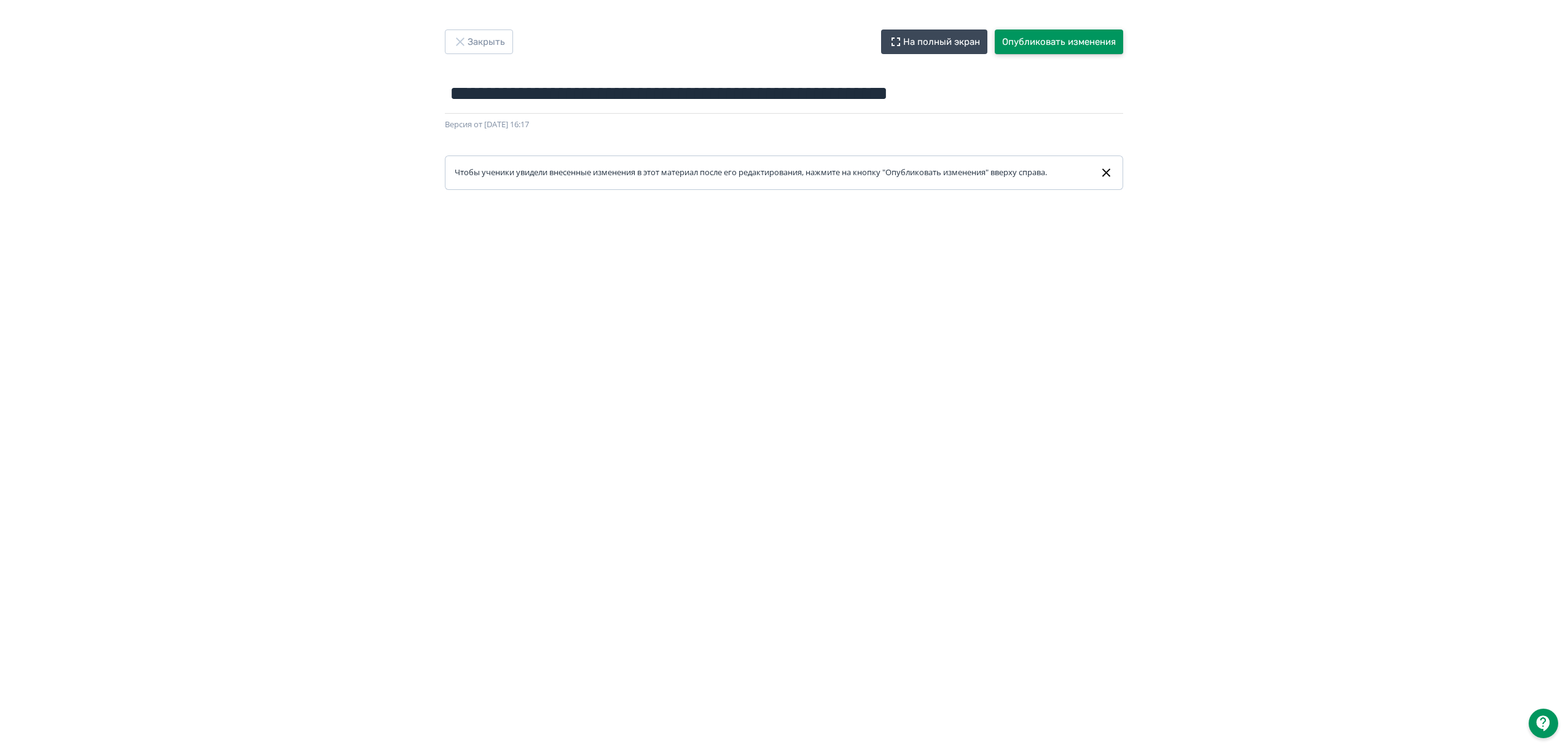
click at [1002, 40] on button "Опубликовать изменения" at bounding box center [1059, 42] width 128 height 24
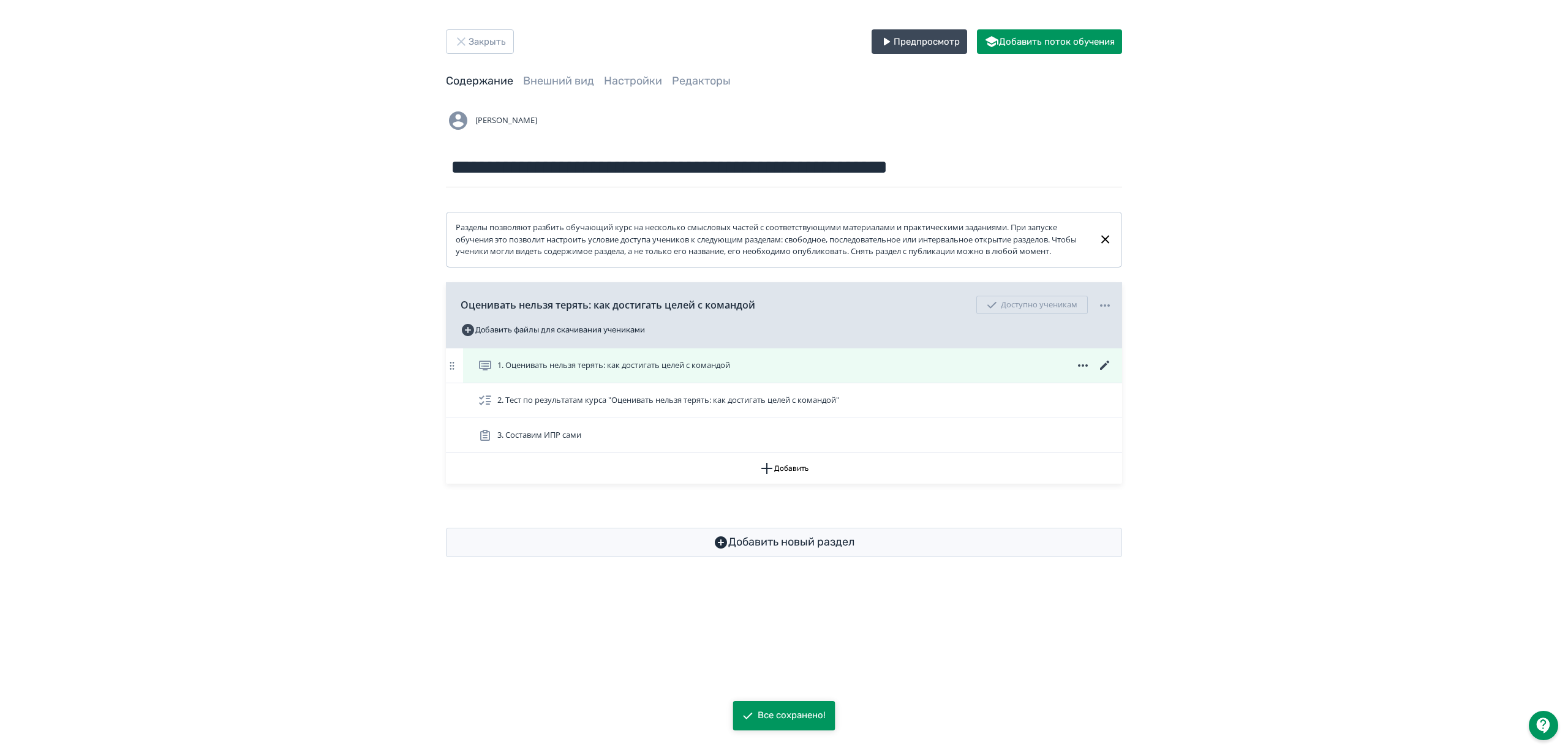
click at [1103, 373] on icon at bounding box center [1105, 366] width 15 height 15
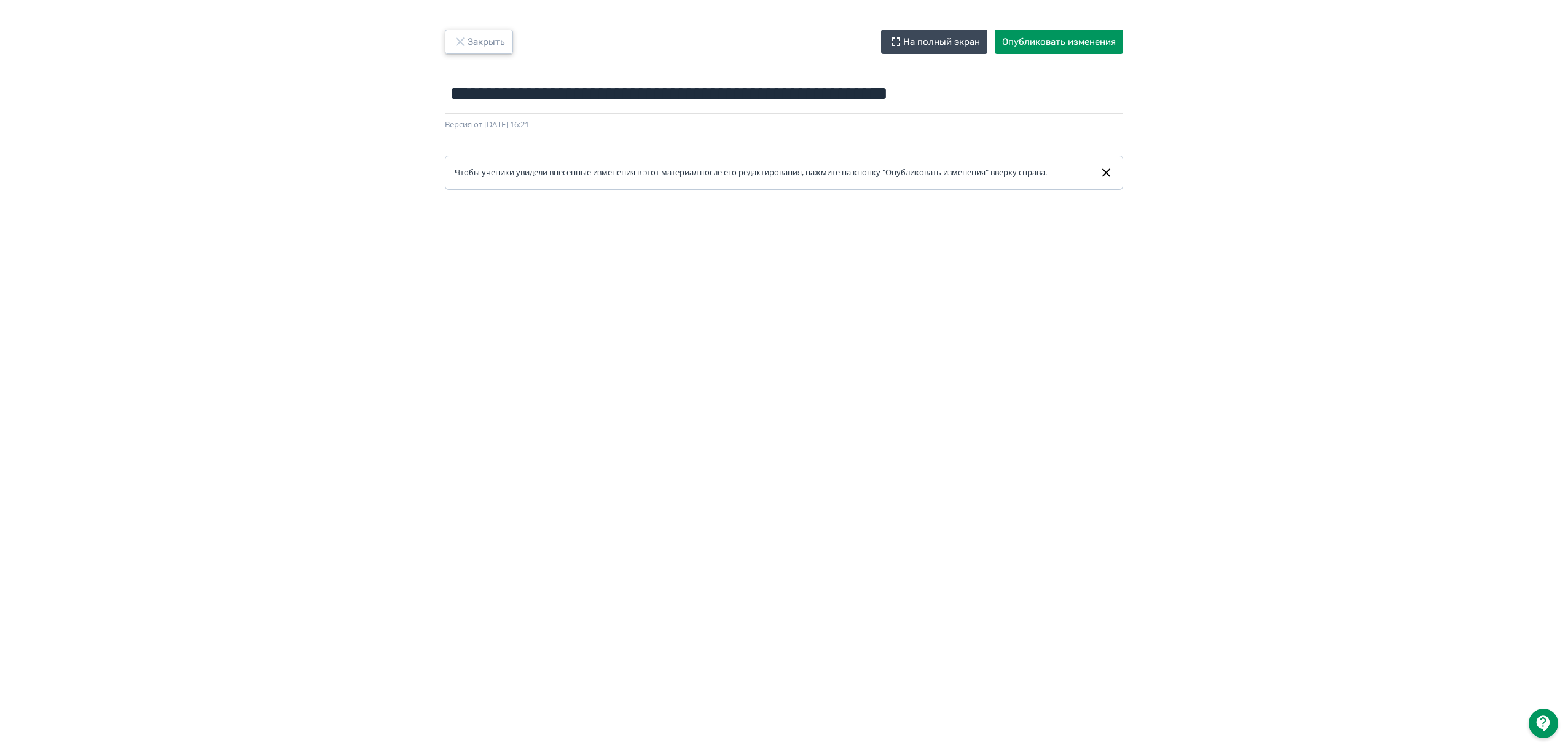
click at [462, 42] on icon "button" at bounding box center [460, 42] width 8 height 8
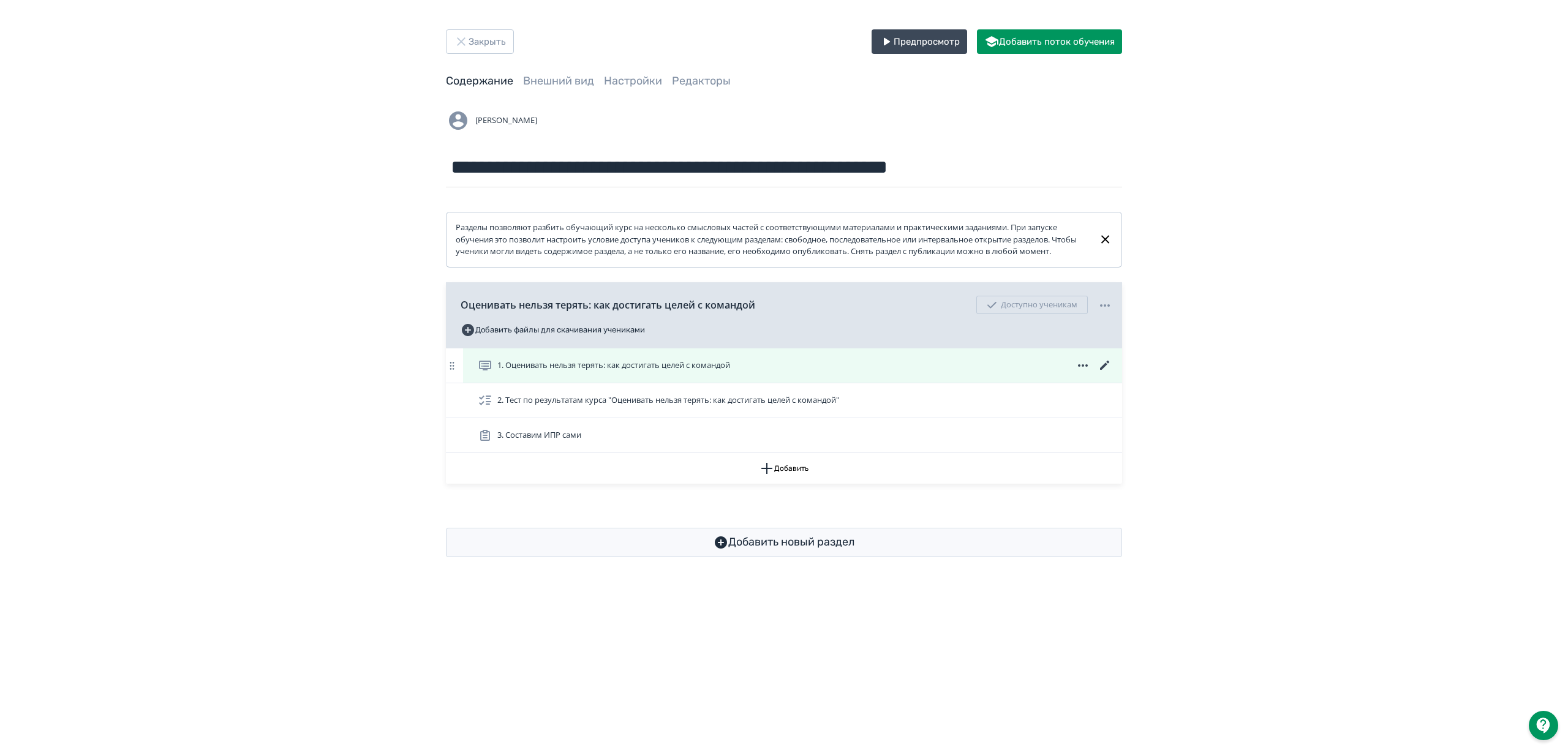
click at [1109, 373] on icon at bounding box center [1105, 366] width 15 height 15
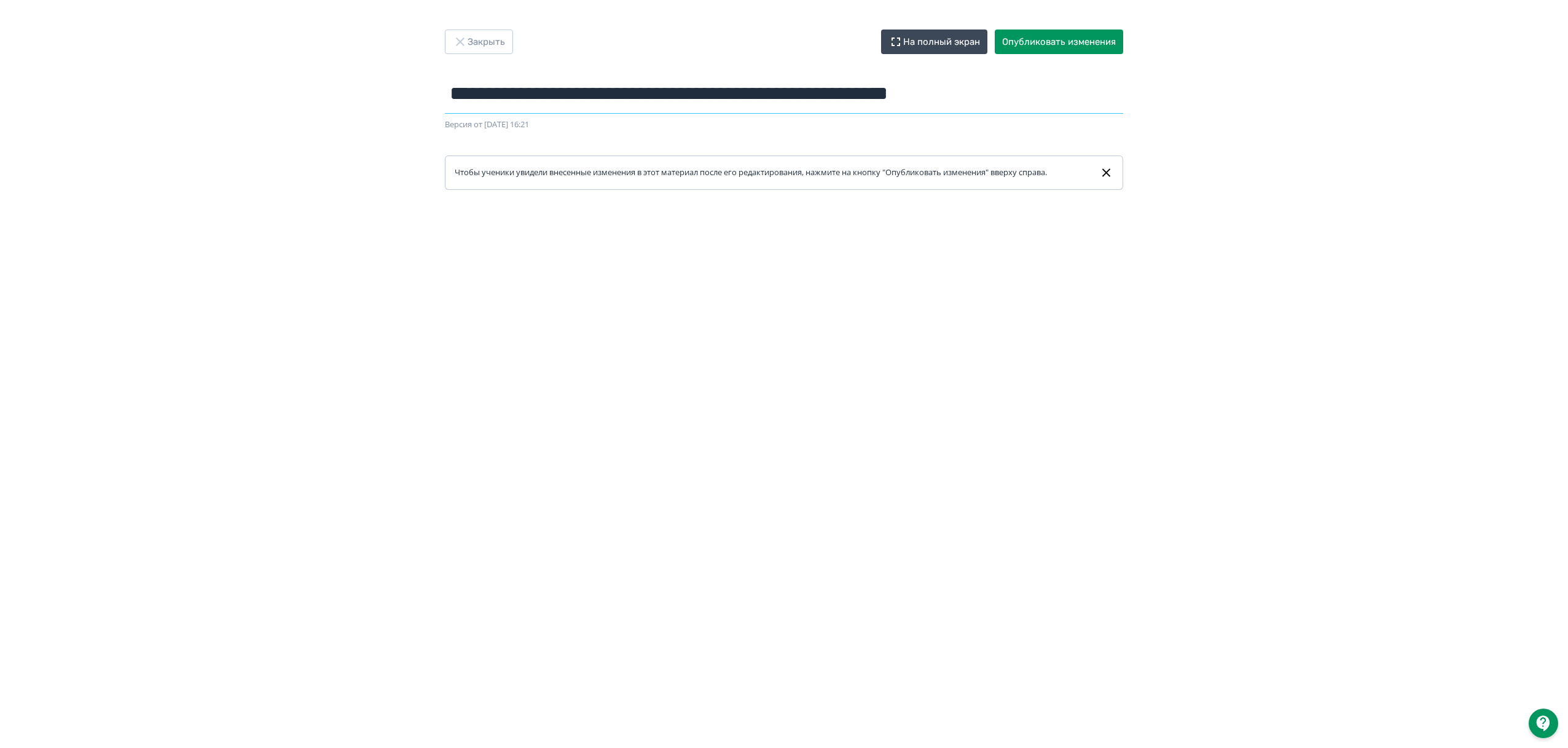
drag, startPoint x: 697, startPoint y: 96, endPoint x: 281, endPoint y: 100, distance: 416.0
click at [281, 100] on div "**********" at bounding box center [784, 374] width 1568 height 689
paste input "text"
type input "**********"
click at [1073, 52] on button "Опубликовать изменения" at bounding box center [1059, 42] width 128 height 24
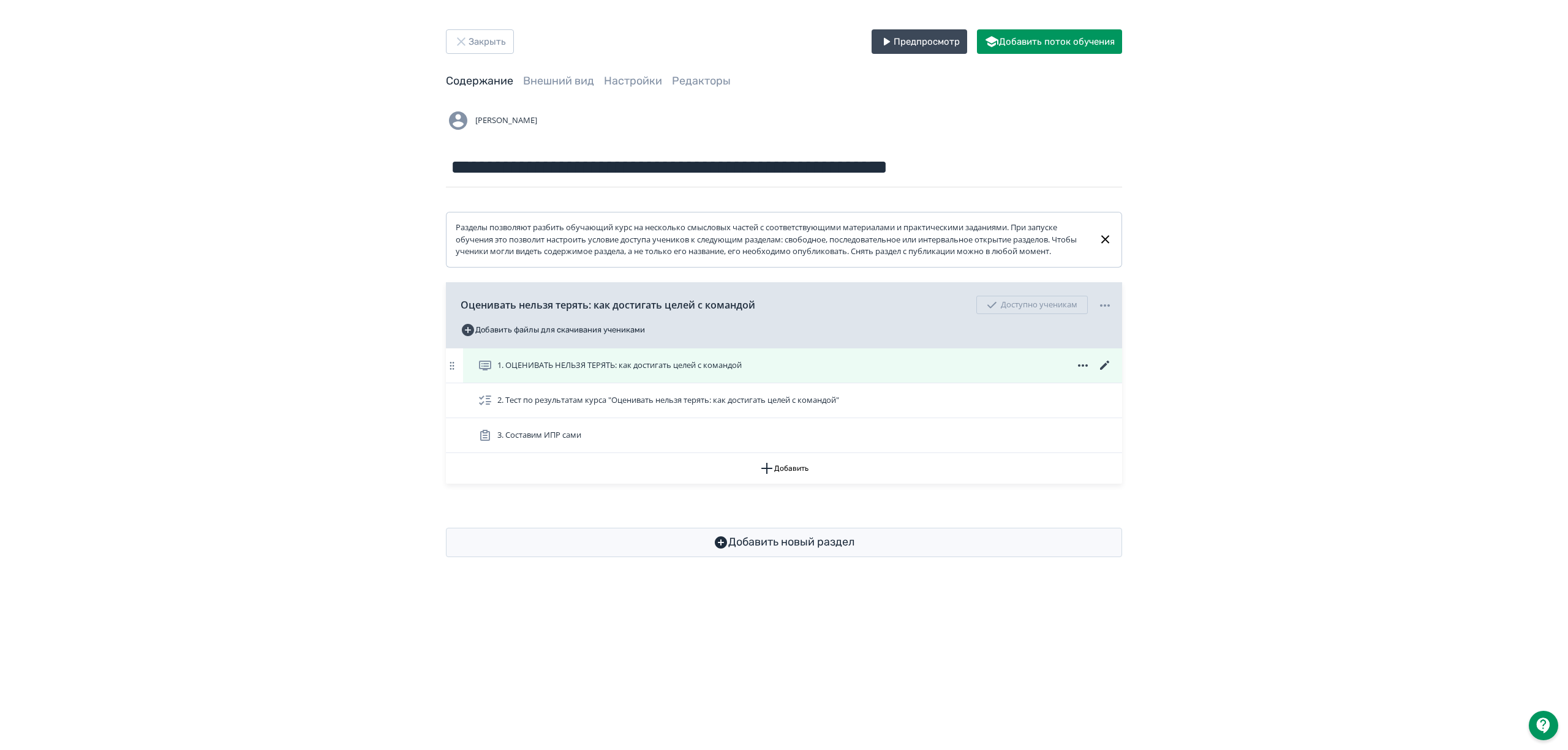
click at [1111, 373] on icon at bounding box center [1105, 366] width 15 height 15
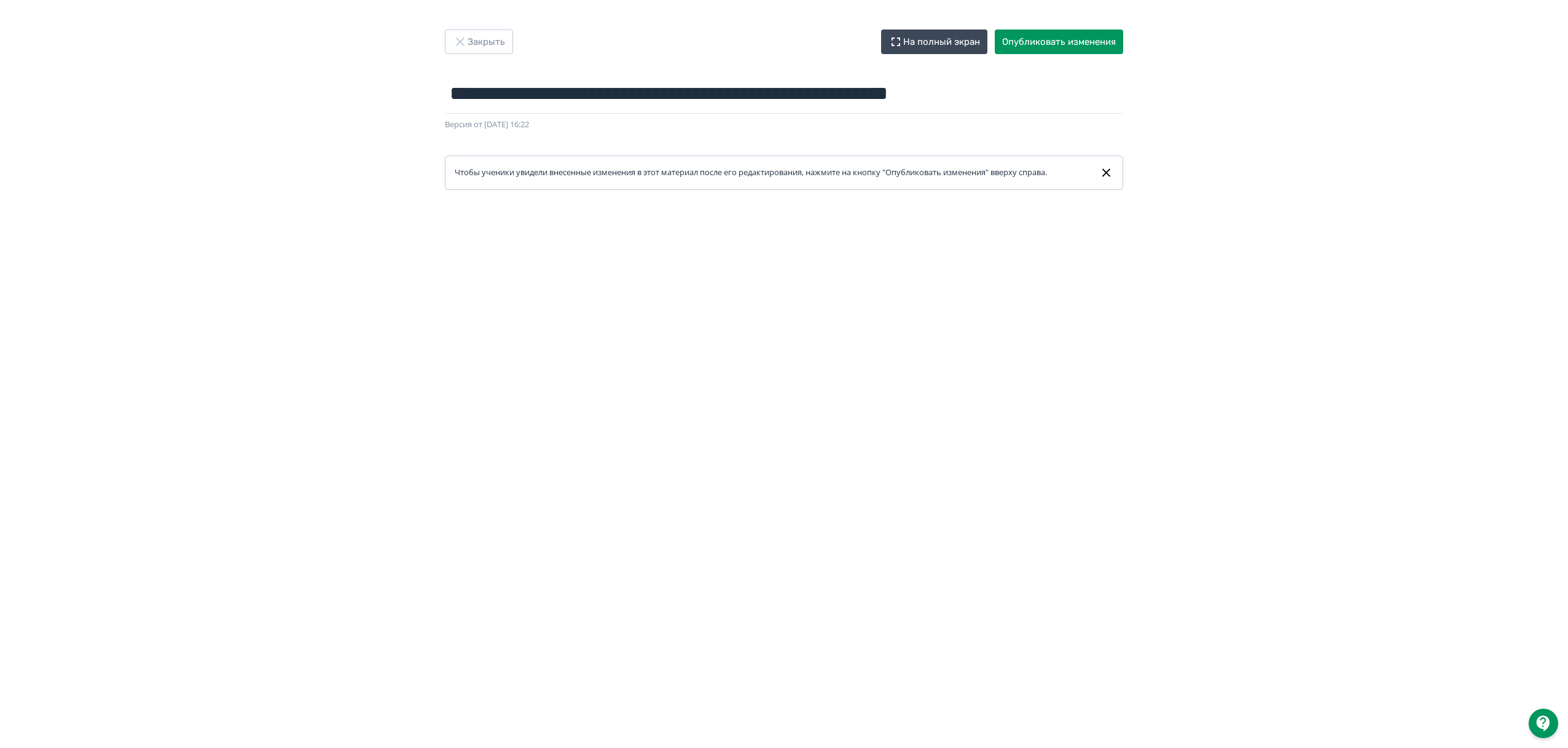
scroll to position [20, 0]
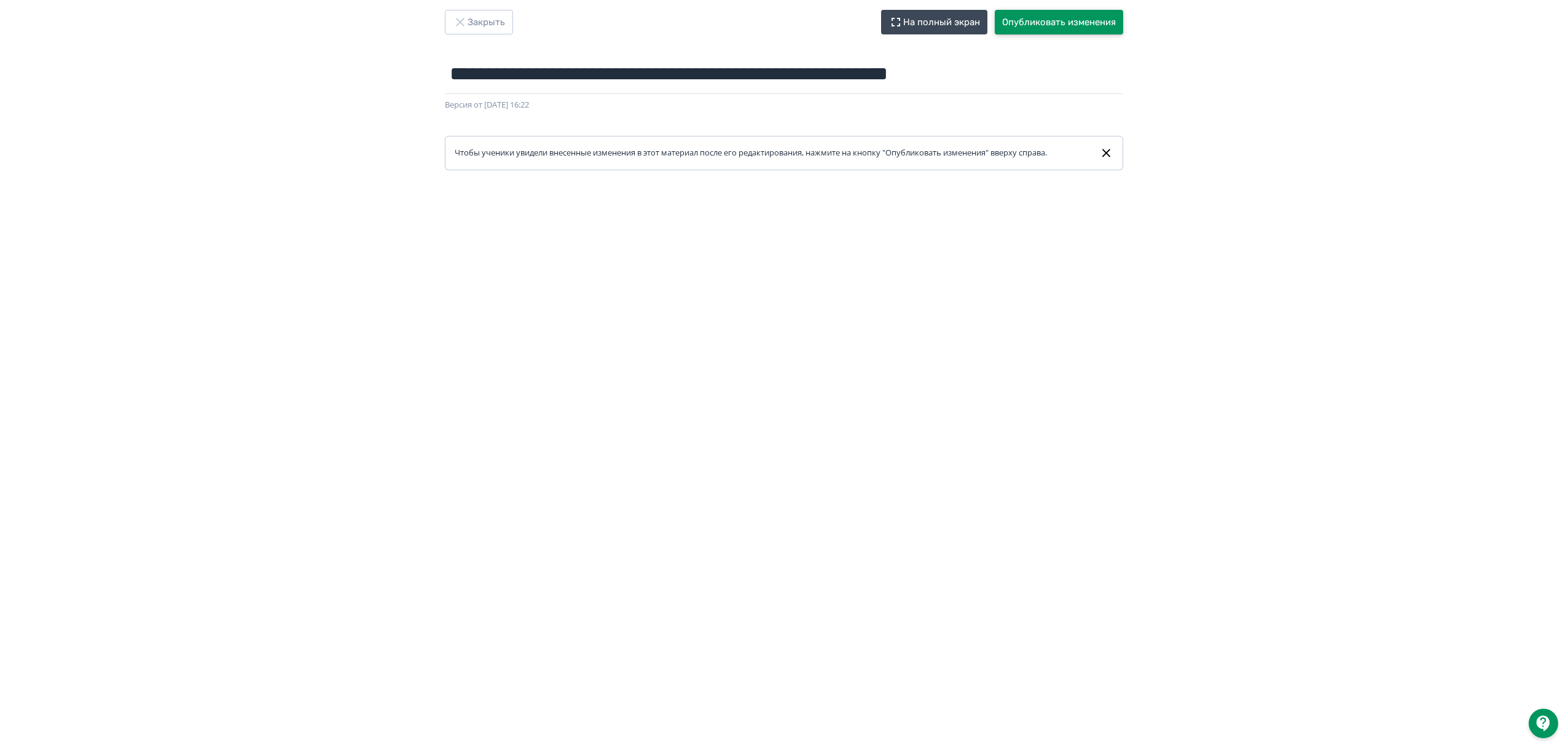
click at [1068, 23] on button "Опубликовать изменения" at bounding box center [1059, 22] width 128 height 24
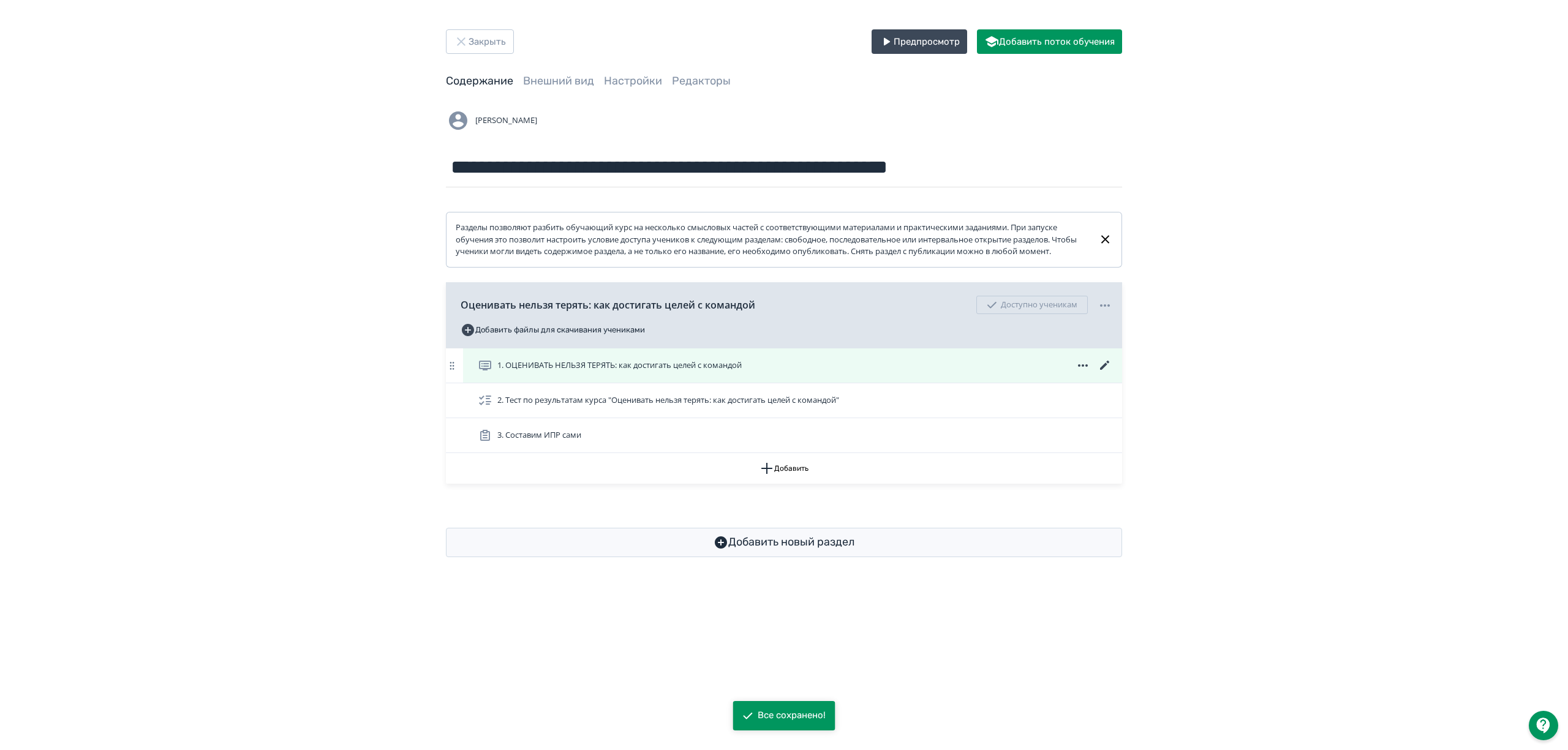
click at [1098, 373] on icon at bounding box center [1105, 366] width 15 height 15
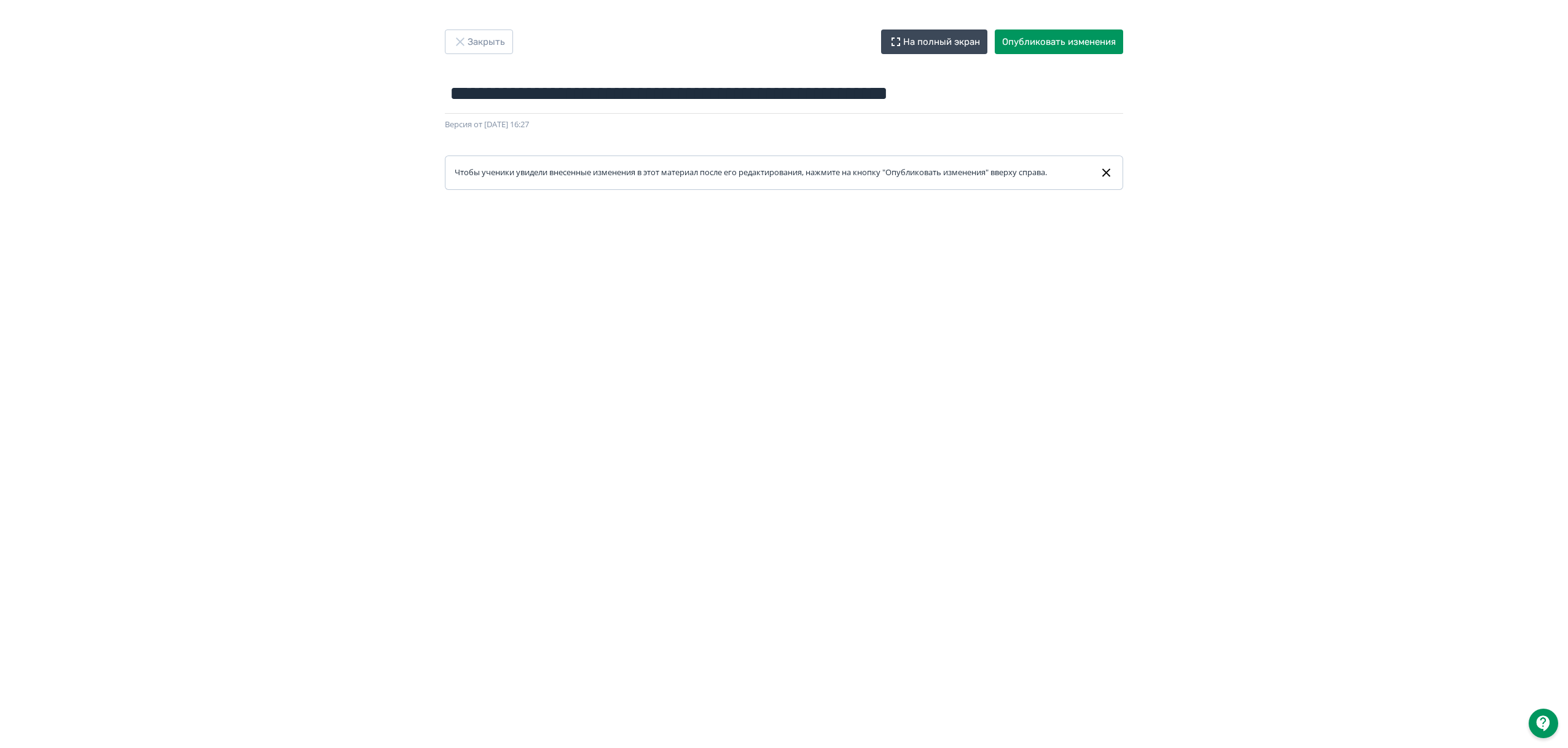
scroll to position [20, 0]
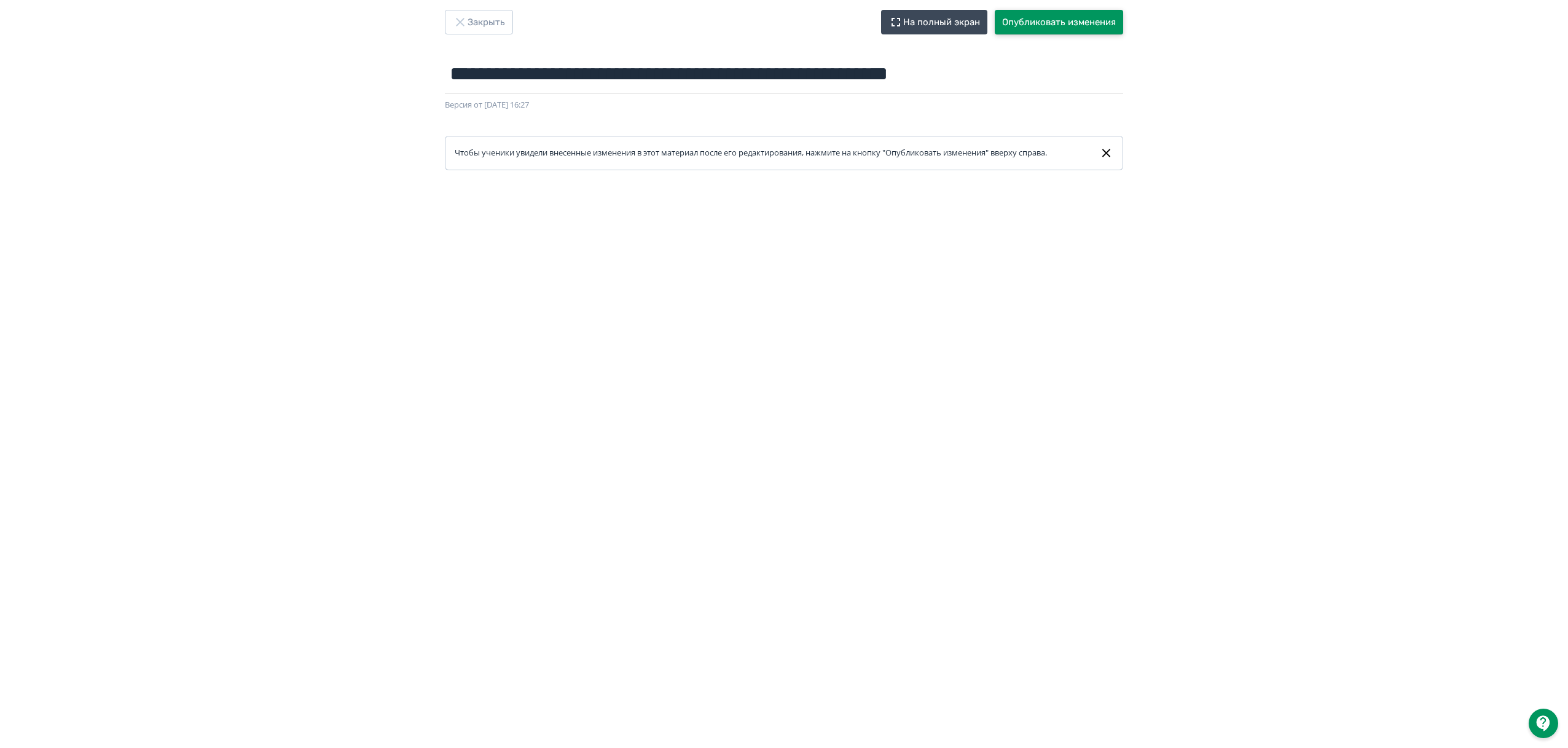
click at [1072, 32] on button "Опубликовать изменения" at bounding box center [1059, 22] width 128 height 24
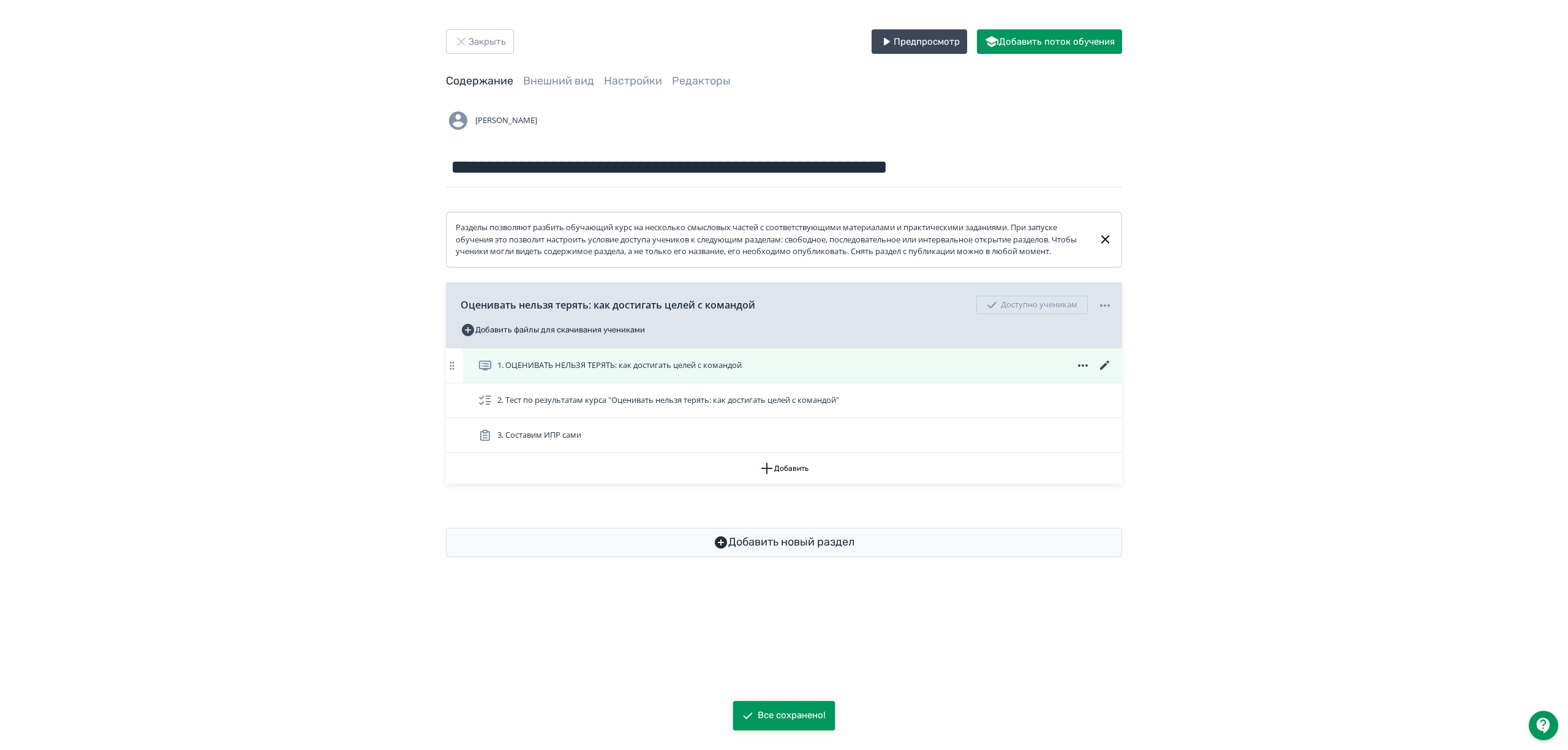
click at [1100, 373] on icon at bounding box center [1105, 366] width 15 height 15
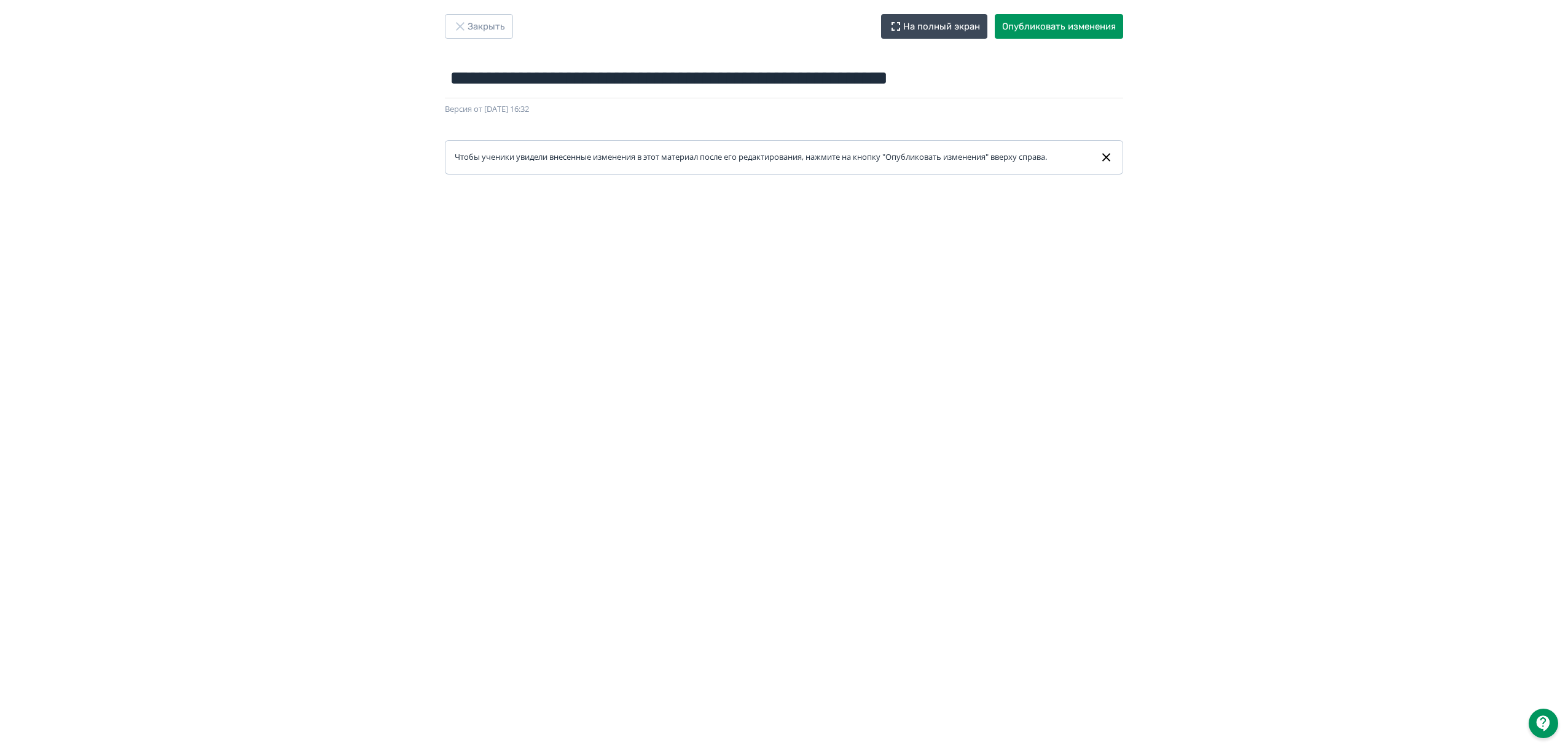
scroll to position [20, 0]
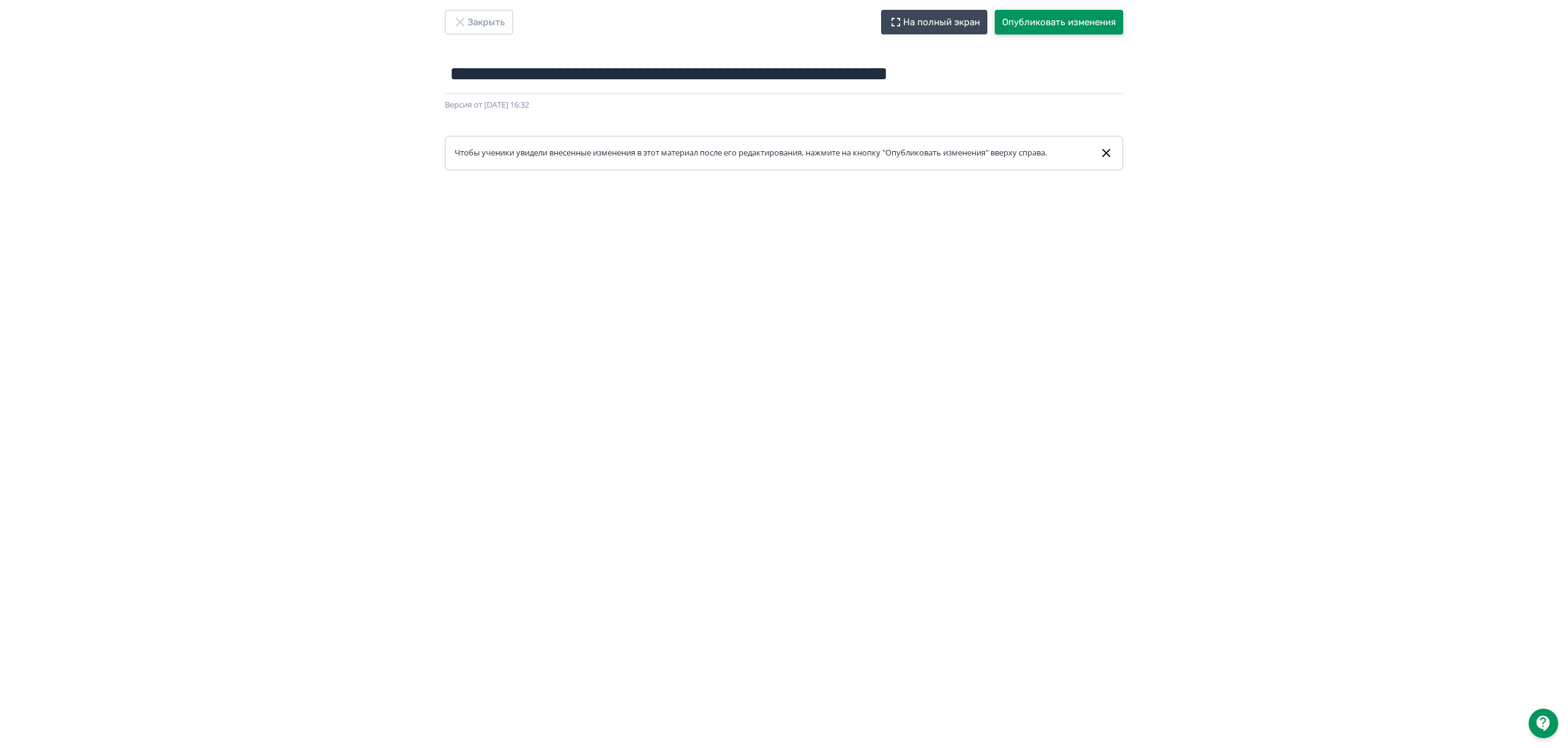
click at [1023, 28] on button "Опубликовать изменения" at bounding box center [1059, 22] width 128 height 24
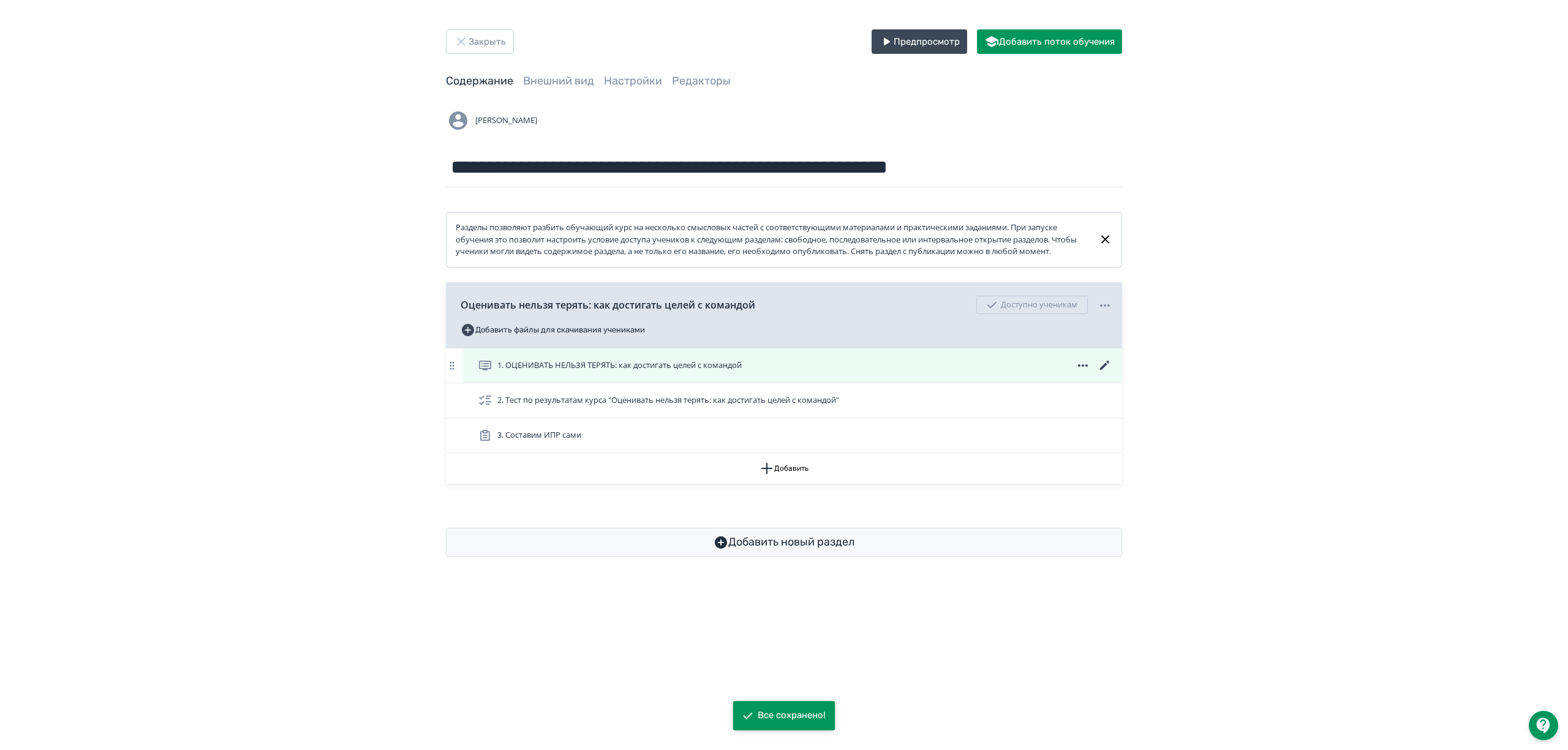
click at [1101, 373] on icon at bounding box center [1105, 366] width 15 height 15
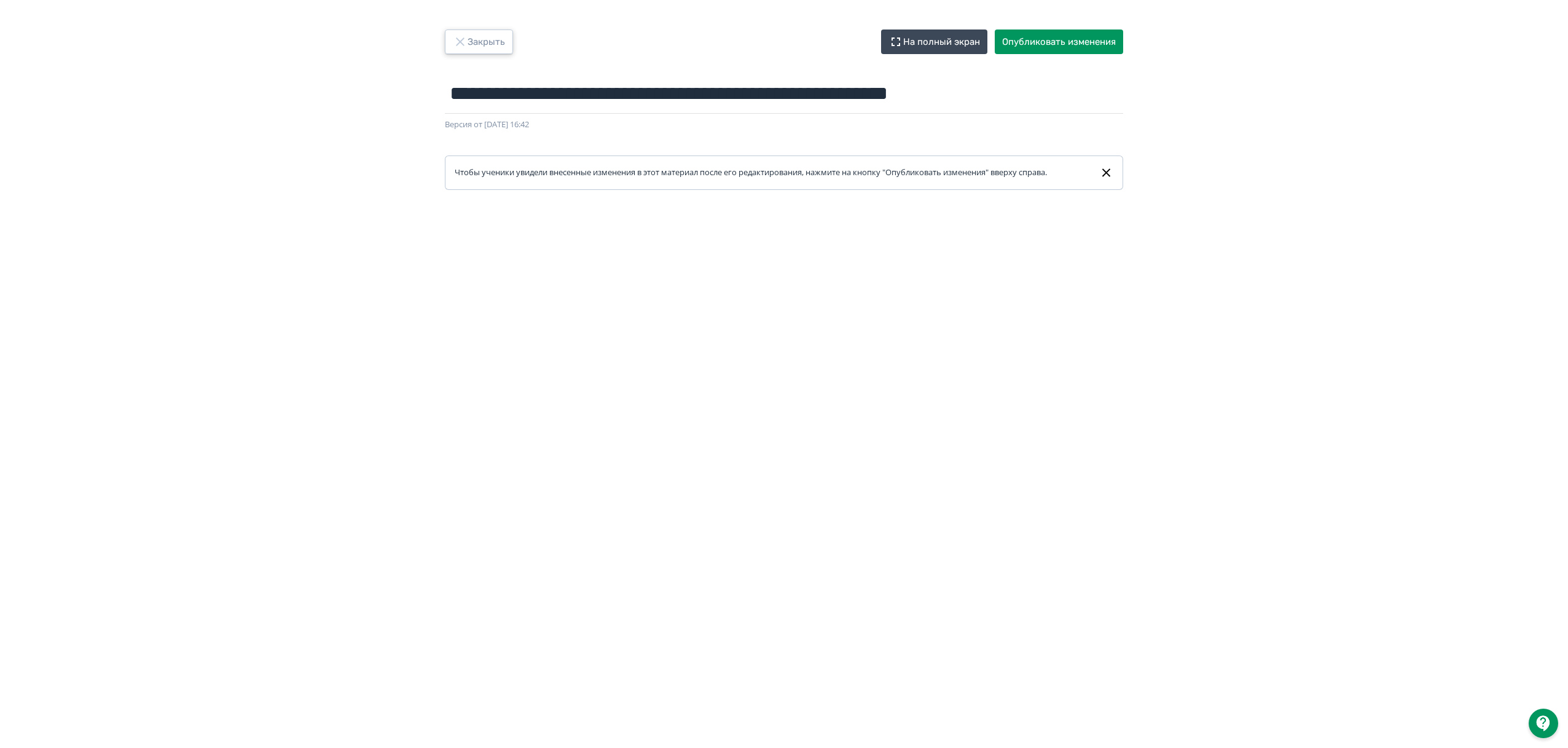
click at [479, 30] on button "Закрыть" at bounding box center [479, 42] width 68 height 24
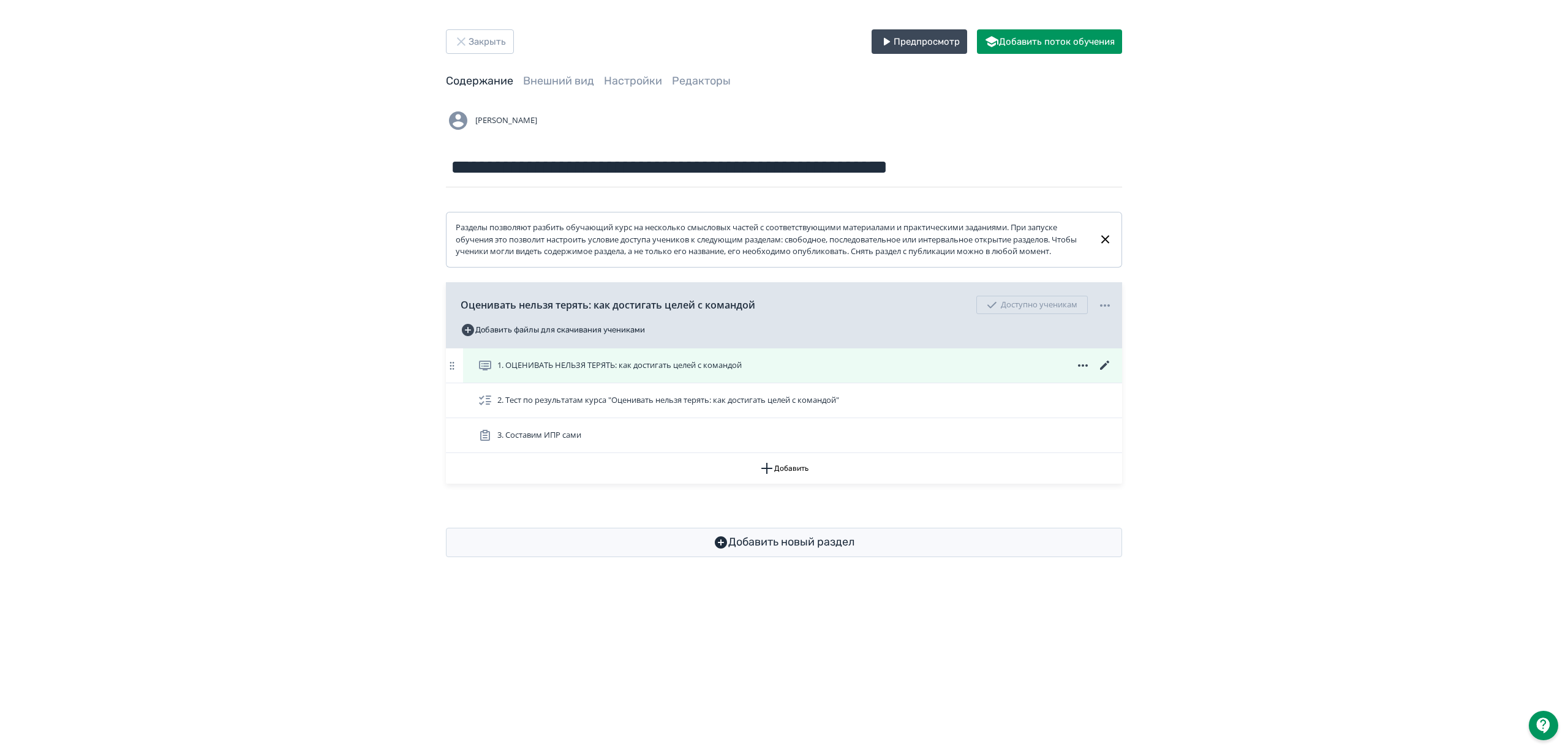
click at [1111, 373] on icon at bounding box center [1105, 366] width 15 height 15
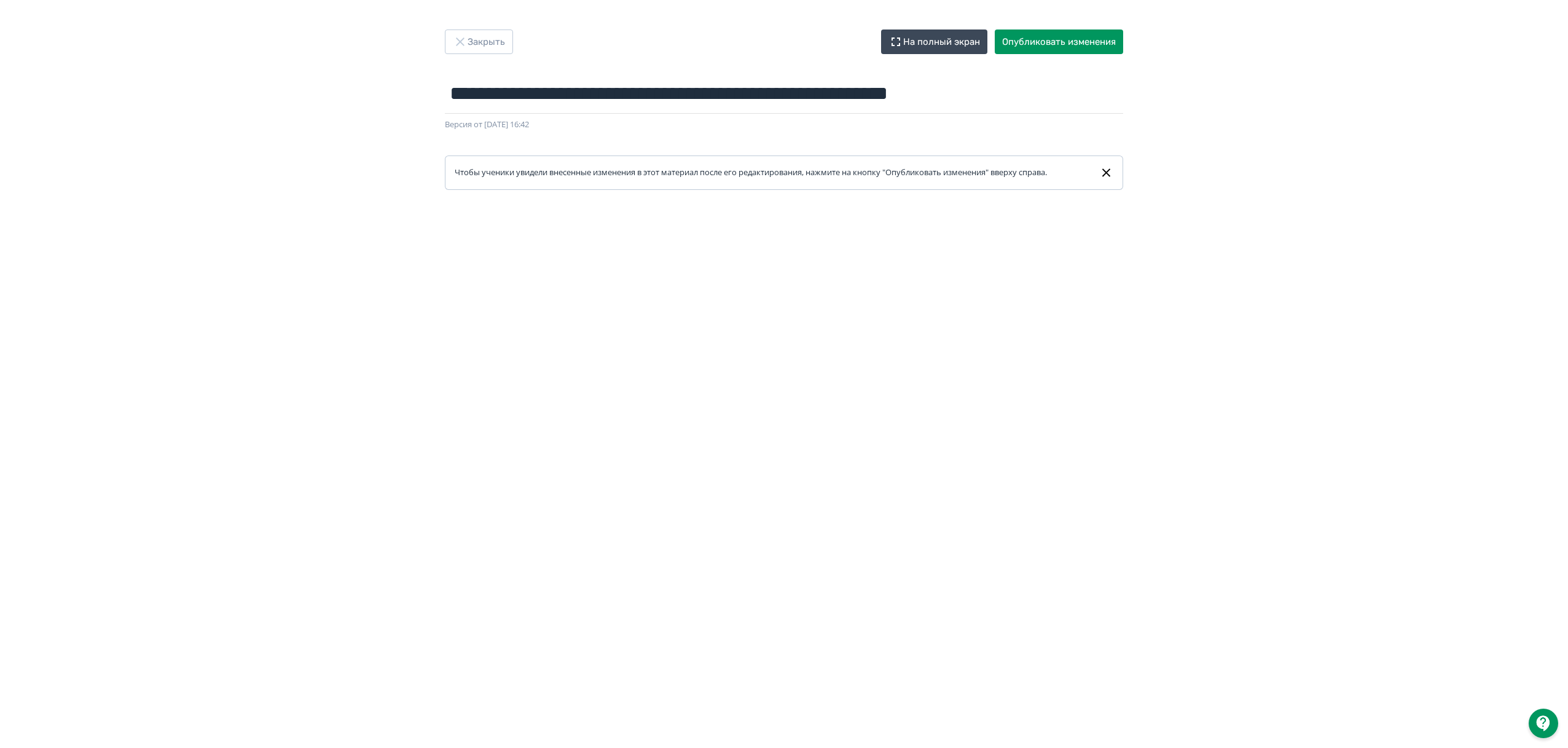
scroll to position [20, 0]
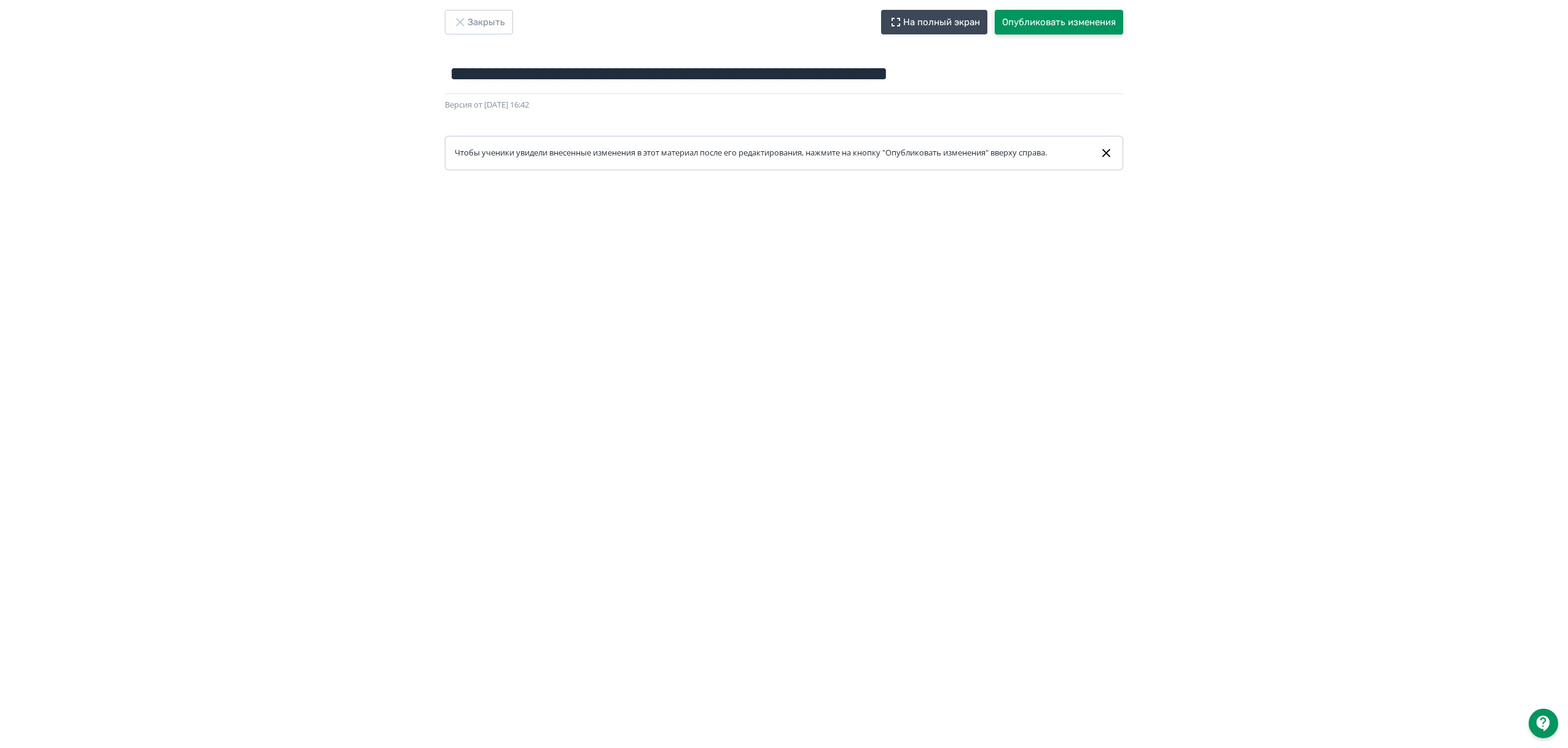
click at [1079, 21] on button "Опубликовать изменения" at bounding box center [1059, 22] width 128 height 24
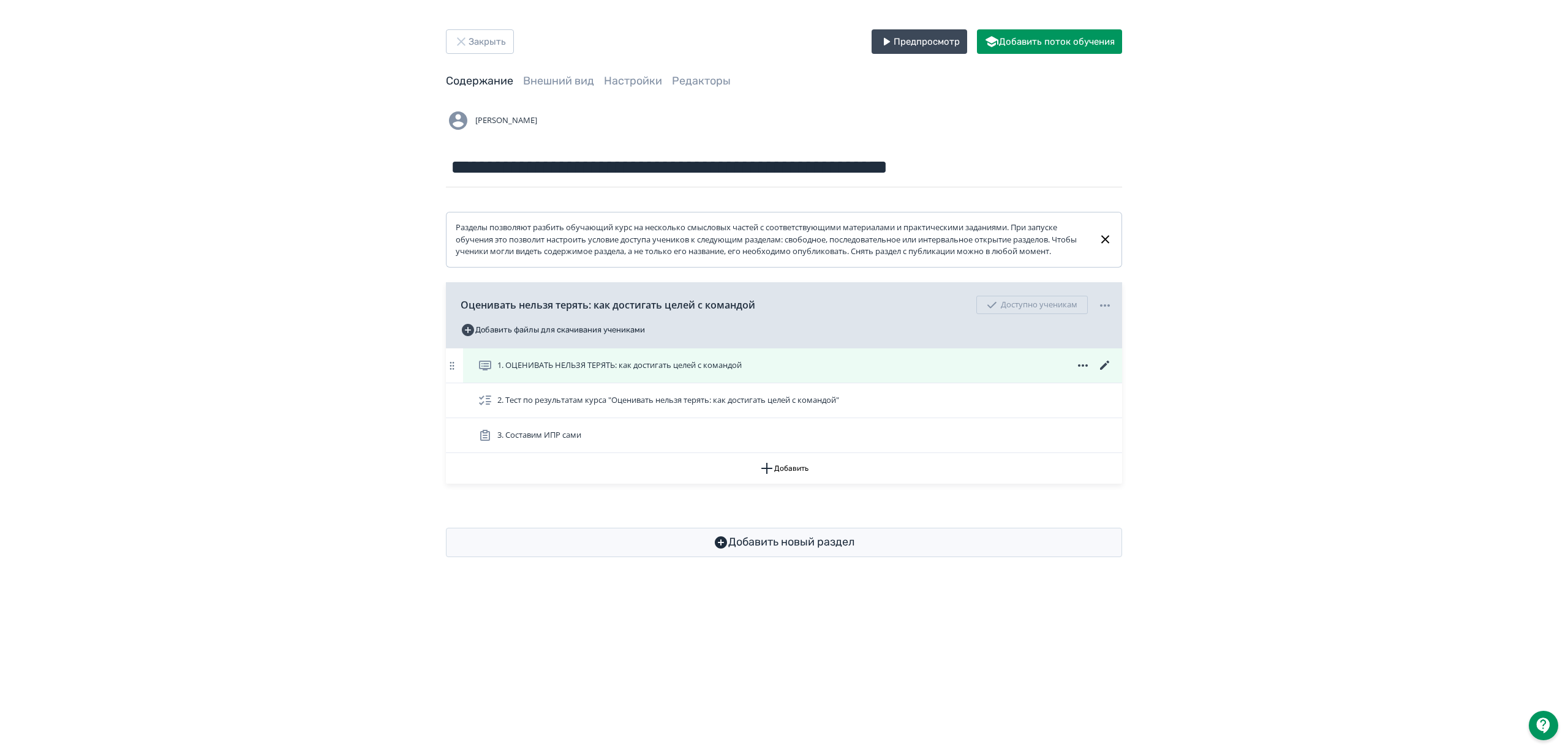
click at [1109, 373] on icon at bounding box center [1105, 366] width 15 height 15
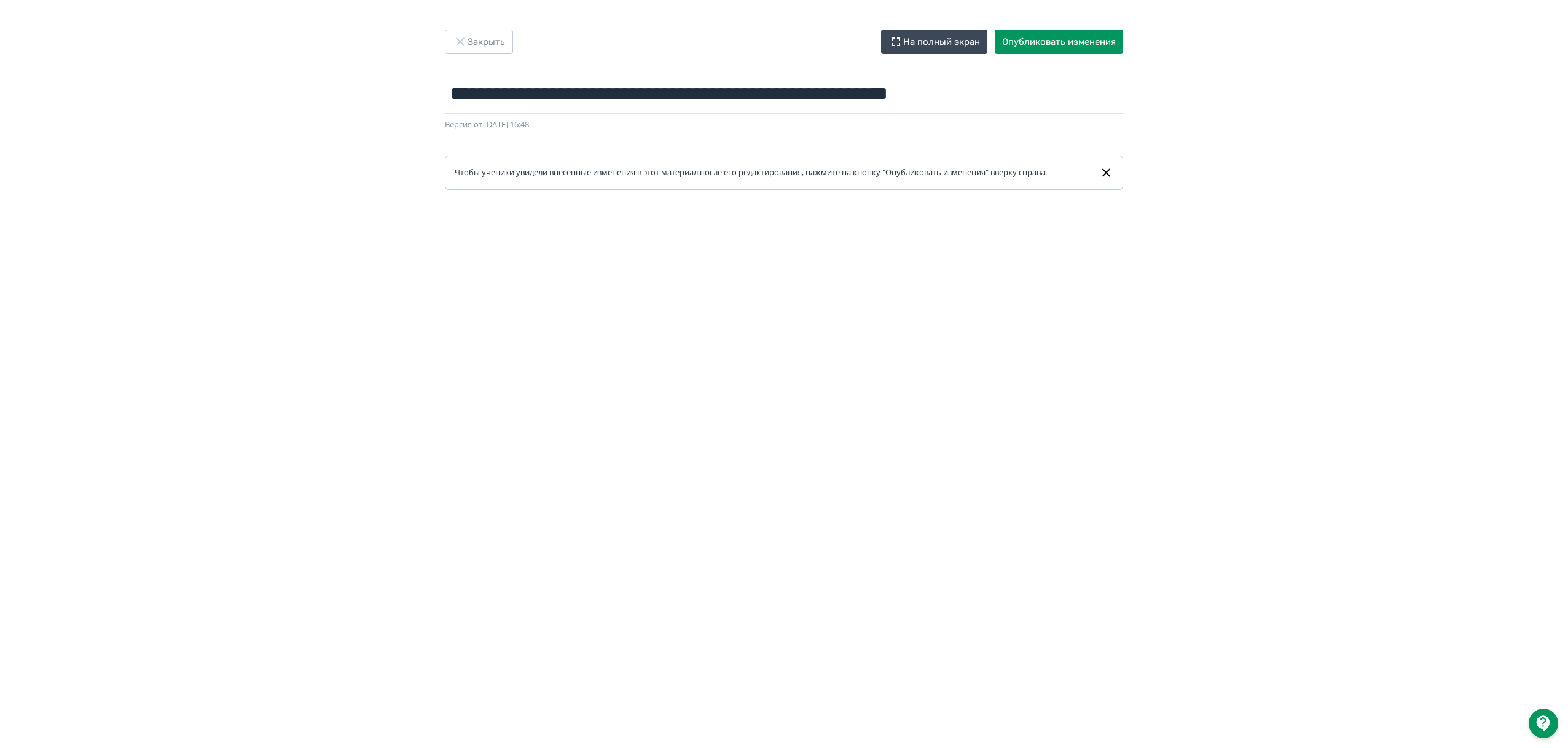
scroll to position [20, 0]
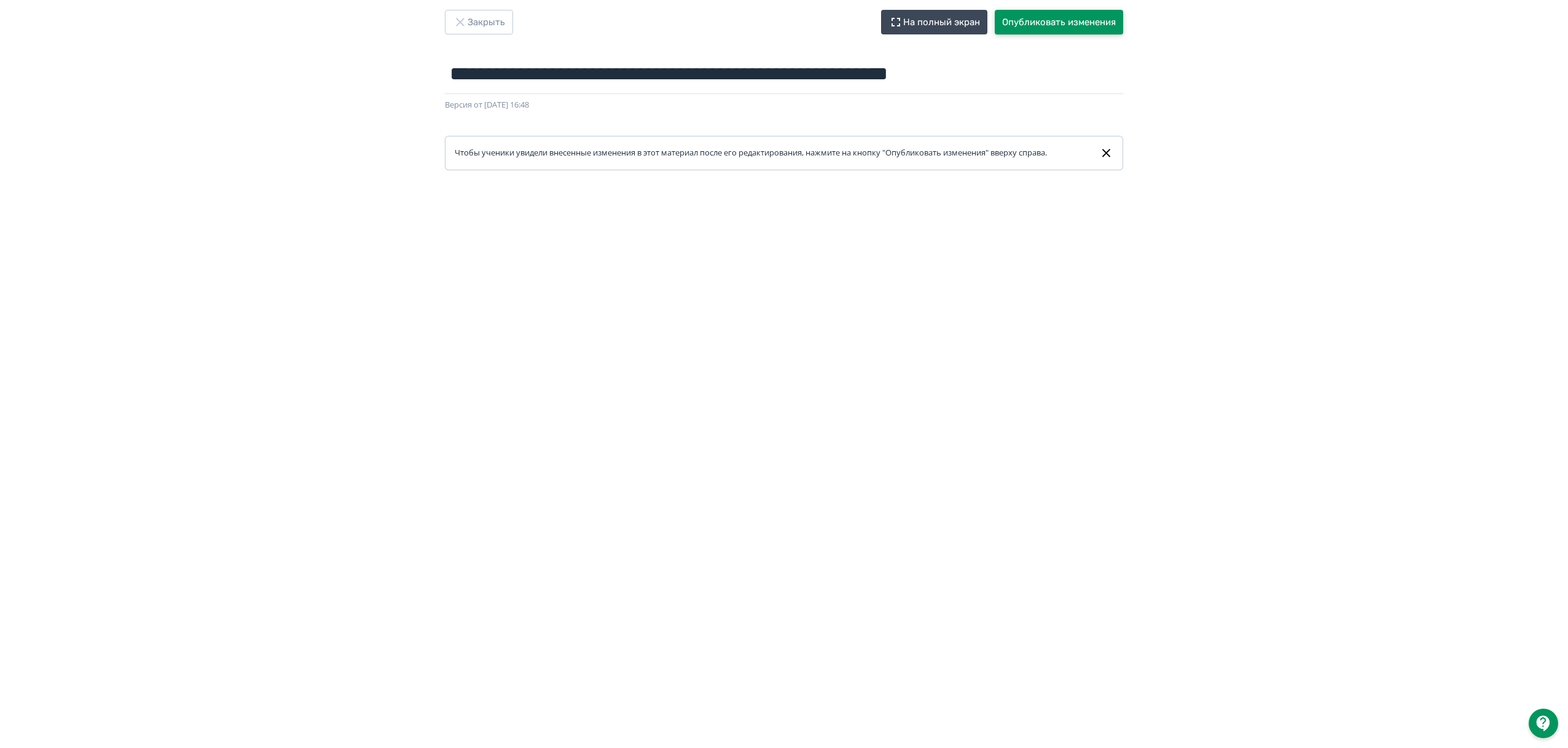
click at [1037, 25] on button "Опубликовать изменения" at bounding box center [1059, 22] width 128 height 24
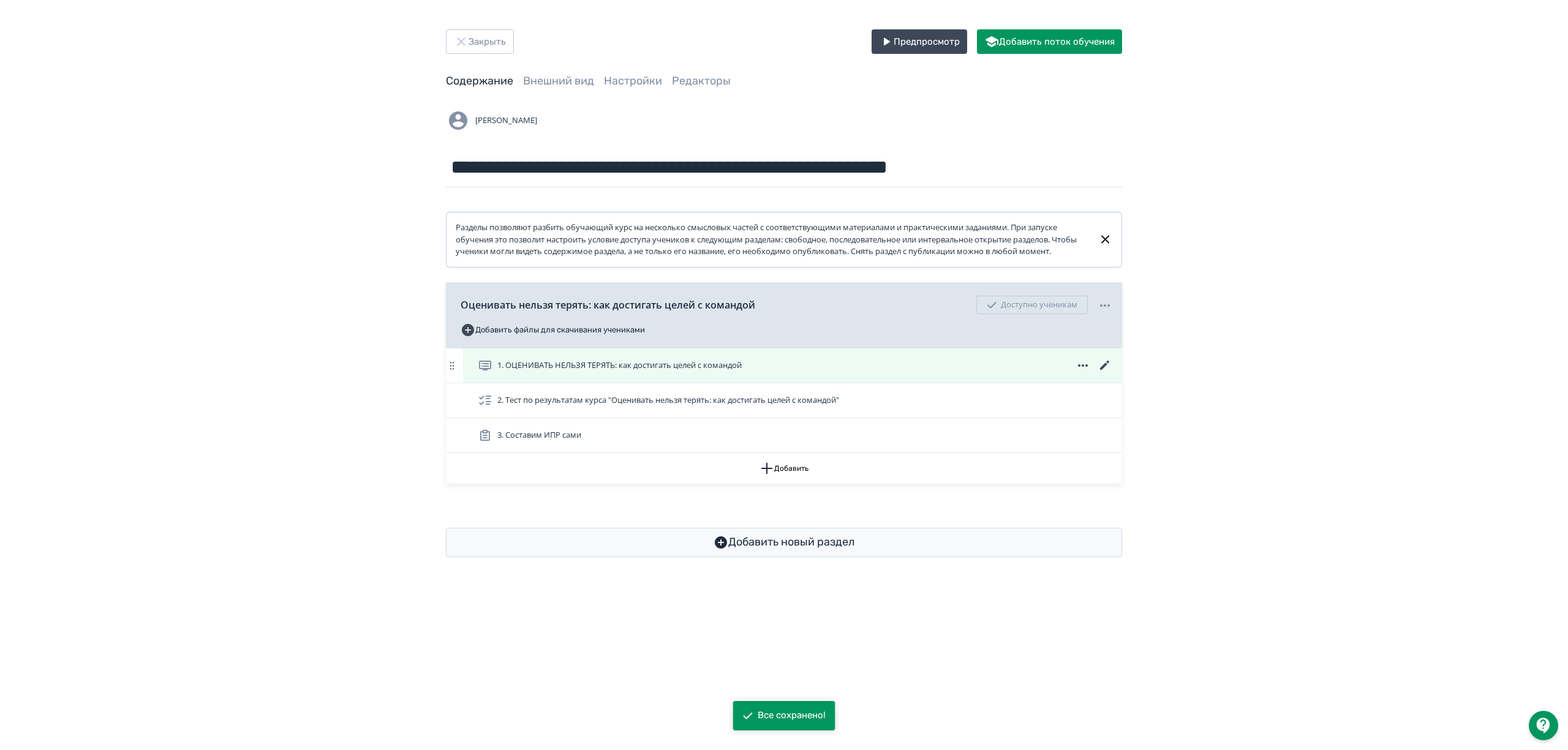
click at [1104, 370] on icon at bounding box center [1105, 366] width 9 height 9
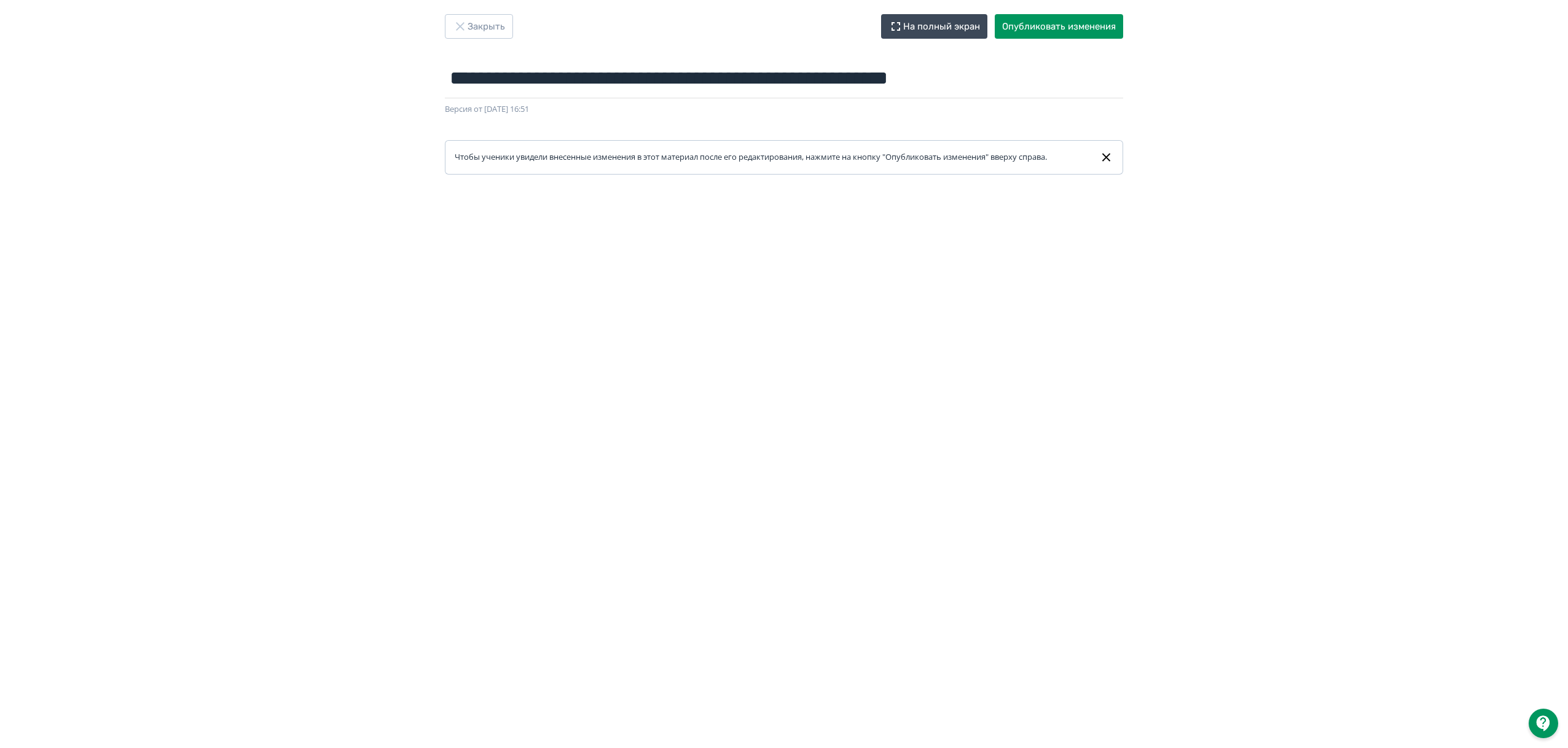
scroll to position [20, 0]
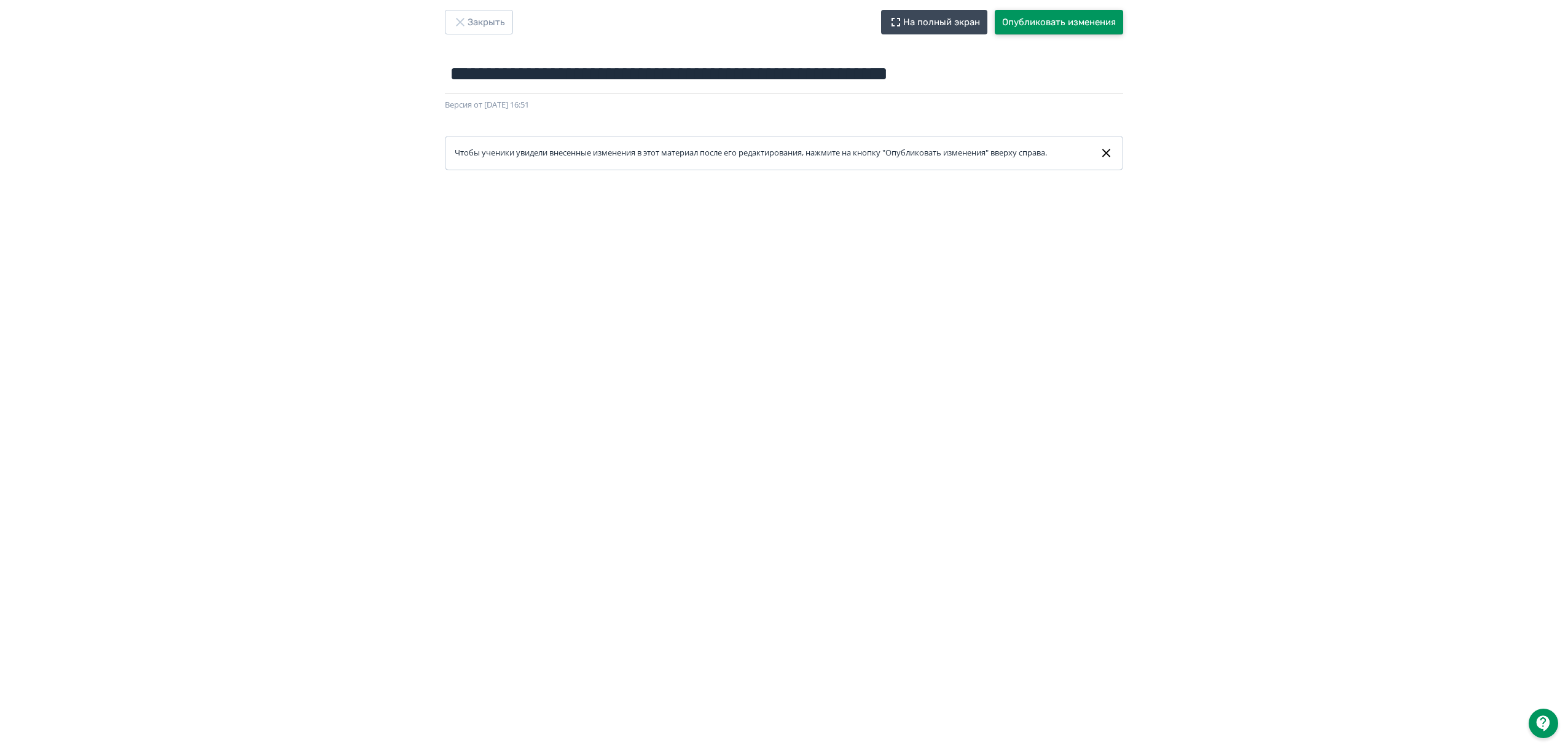
click at [1084, 20] on button "Опубликовать изменения" at bounding box center [1059, 22] width 128 height 24
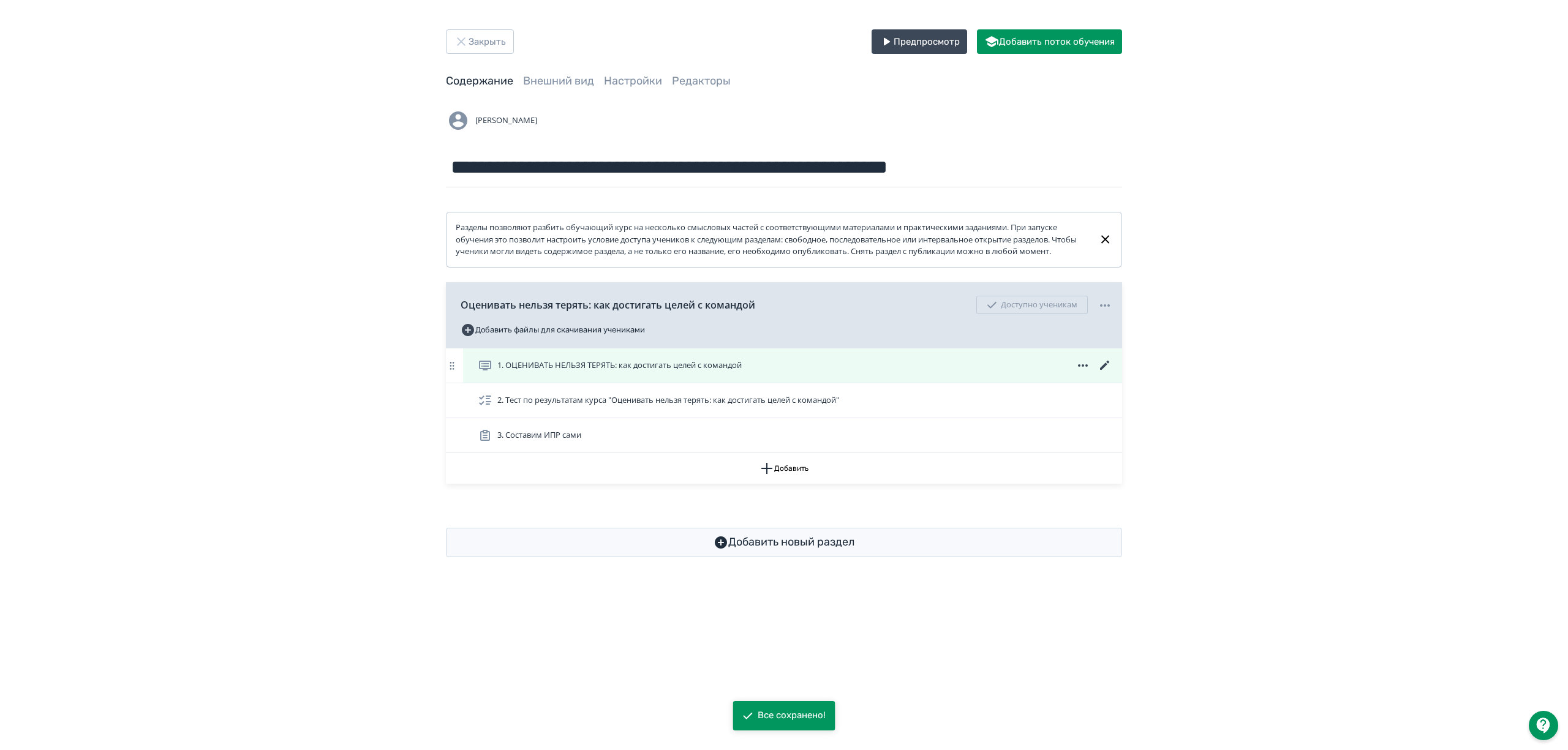
click at [1105, 370] on icon at bounding box center [1105, 366] width 9 height 9
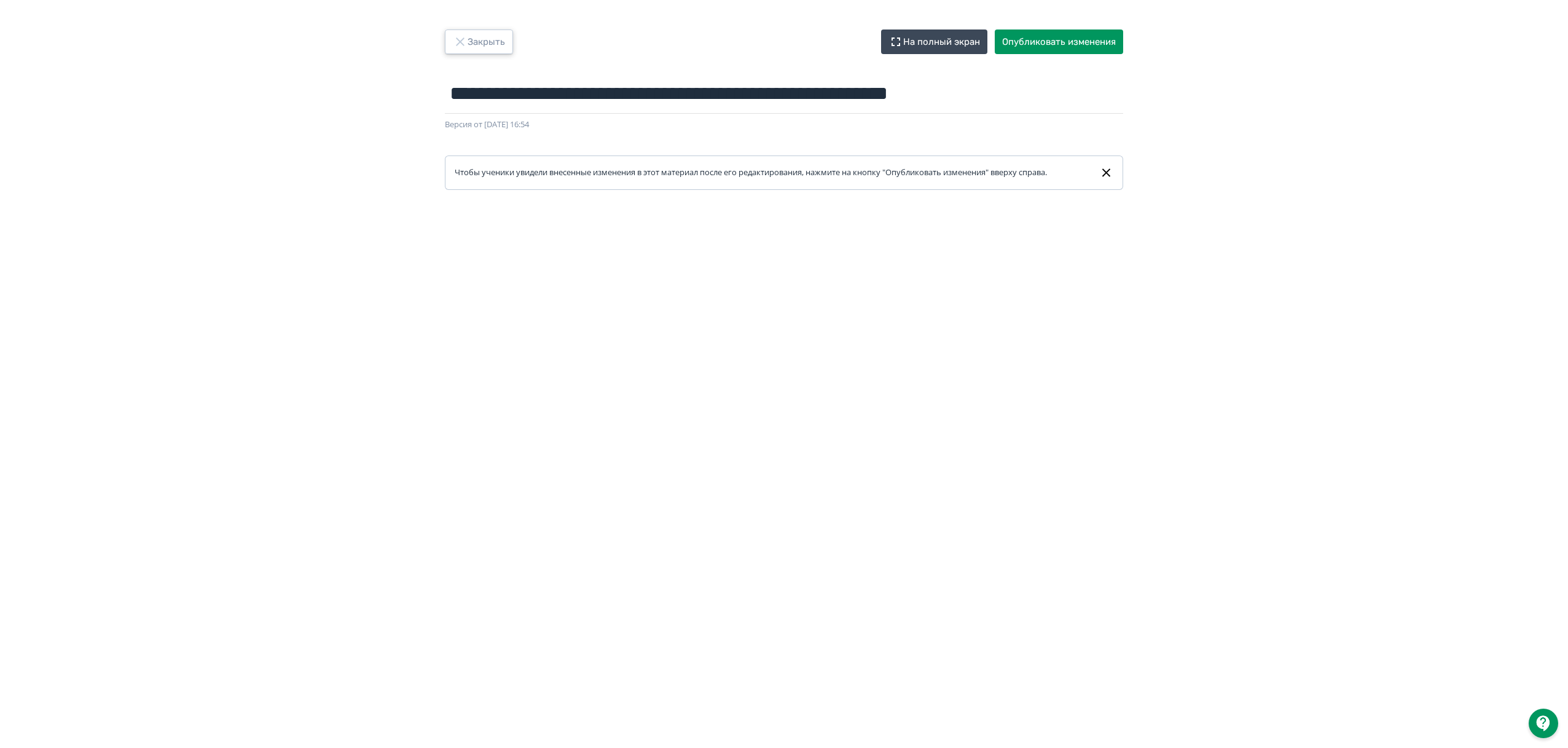
click at [482, 45] on button "Закрыть" at bounding box center [479, 42] width 68 height 24
